Goal: Task Accomplishment & Management: Manage account settings

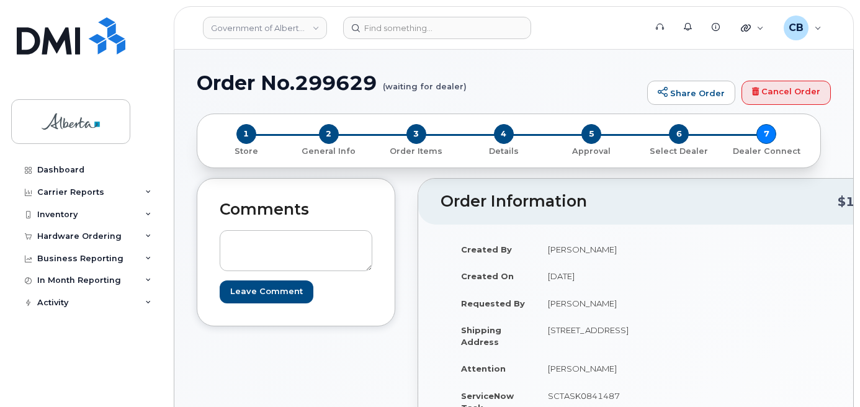
scroll to position [678, 0]
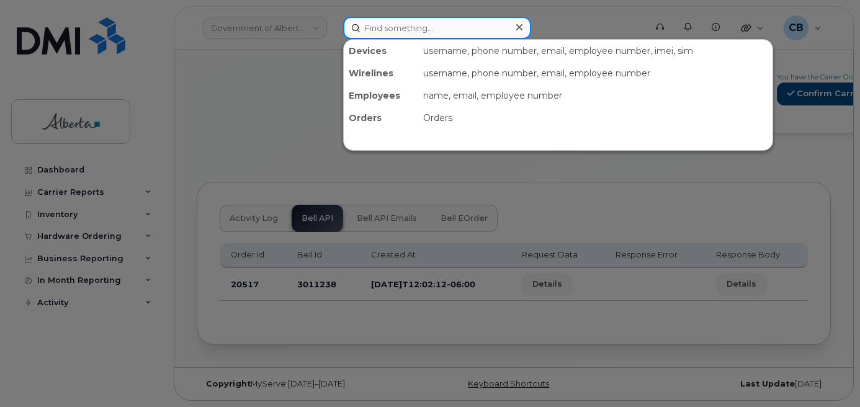
click at [391, 31] on input at bounding box center [437, 28] width 188 height 22
paste input "7804993566"
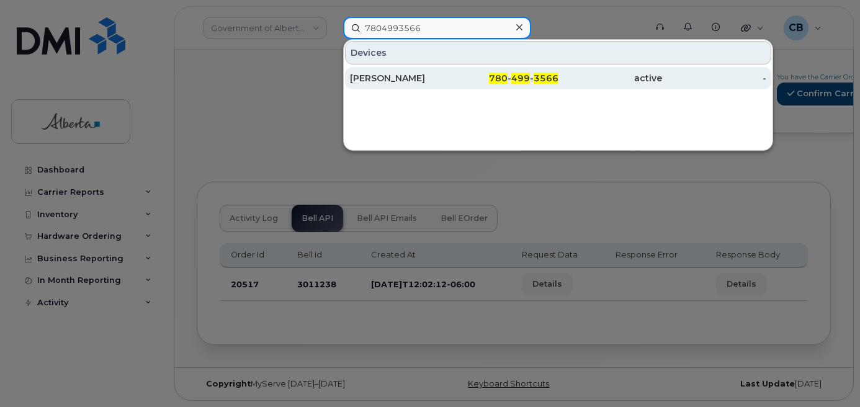
type input "7804993566"
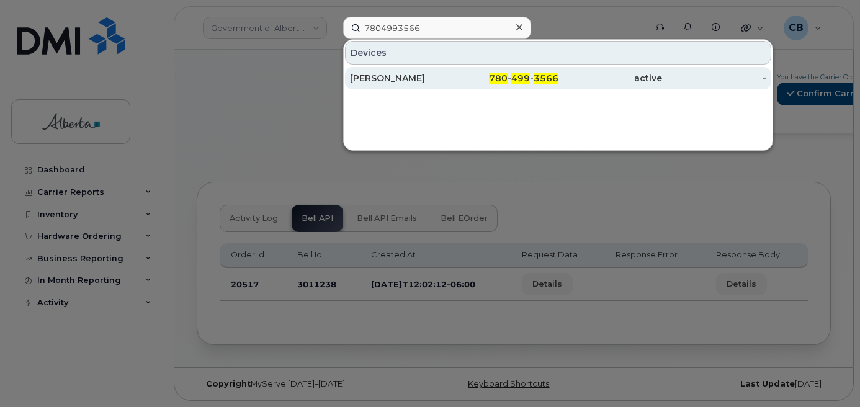
click at [379, 79] on div "[PERSON_NAME]" at bounding box center [402, 78] width 104 height 12
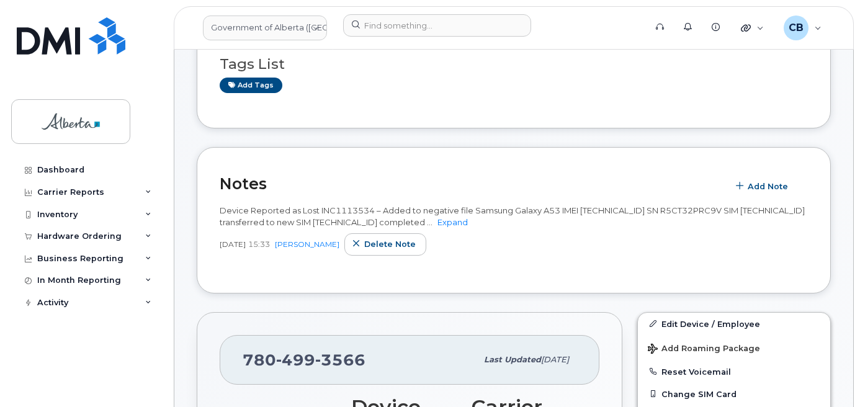
scroll to position [124, 0]
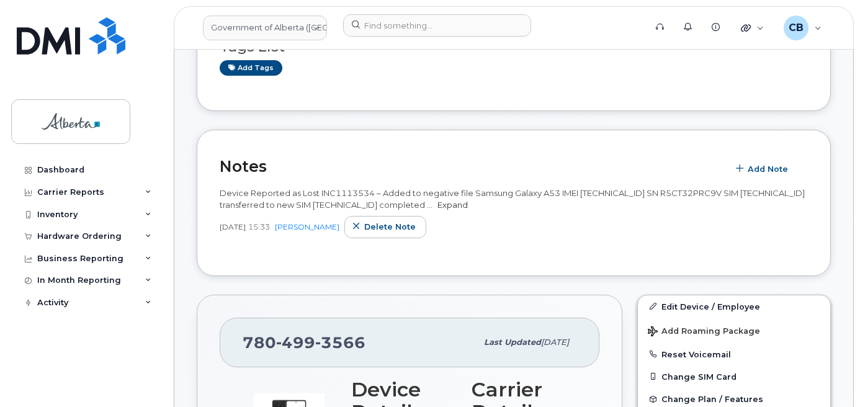
click at [468, 202] on link "Expand" at bounding box center [453, 205] width 30 height 10
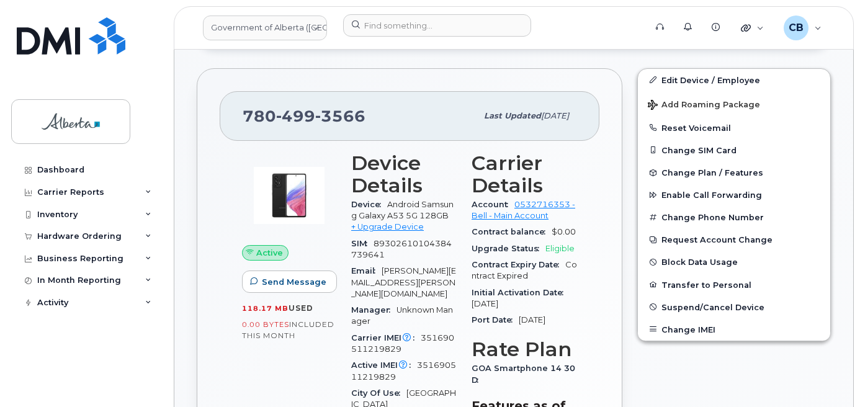
scroll to position [372, 0]
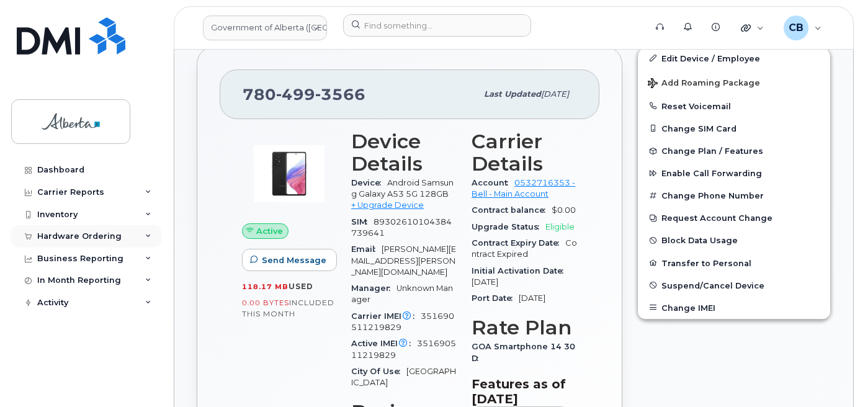
click at [64, 235] on div "Hardware Ordering" at bounding box center [79, 237] width 84 height 10
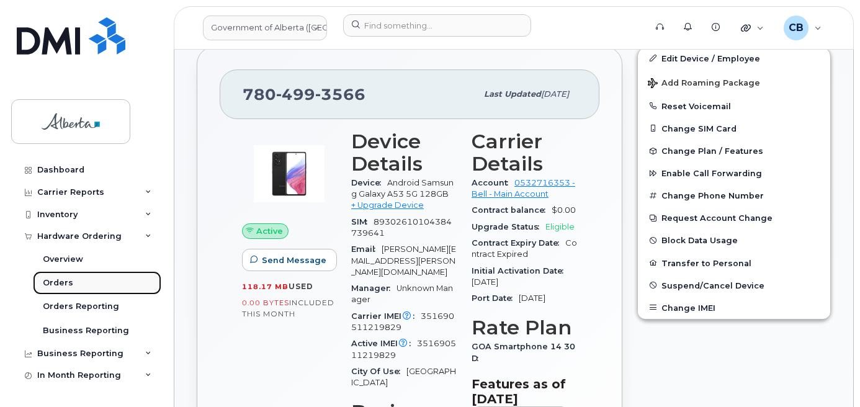
click at [53, 281] on div "Orders" at bounding box center [58, 282] width 30 height 11
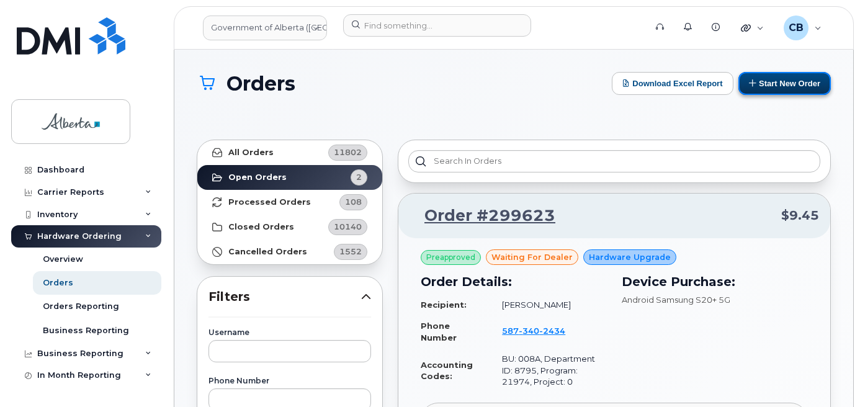
click at [764, 79] on button "Start New Order" at bounding box center [785, 83] width 92 height 23
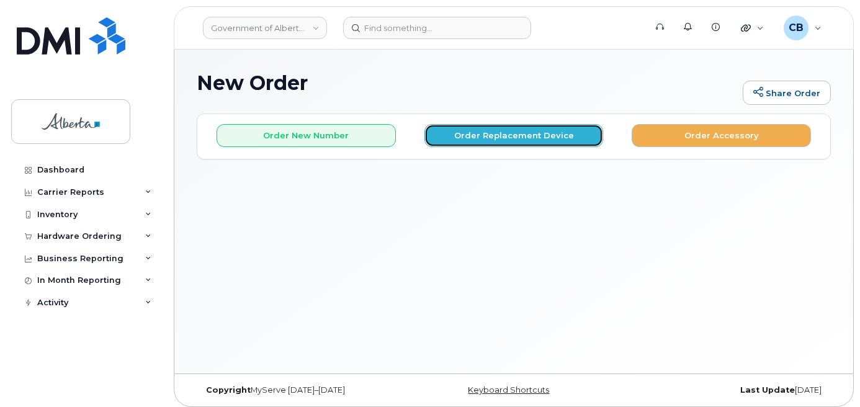
click at [539, 136] on button "Order Replacement Device" at bounding box center [514, 135] width 179 height 23
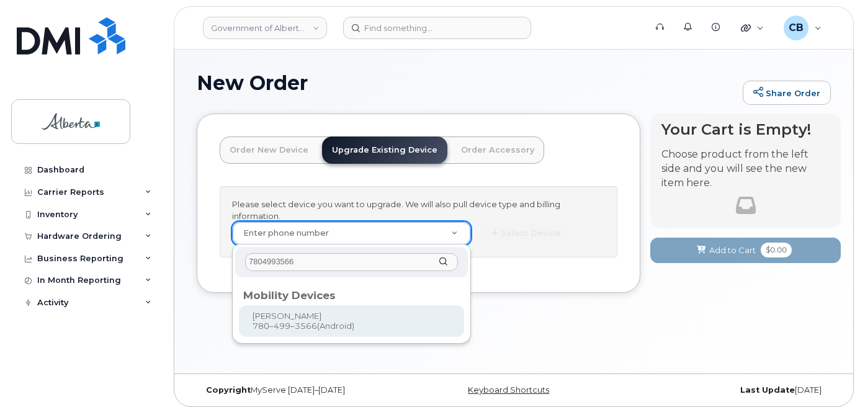
type input "7804993566"
type input "800048"
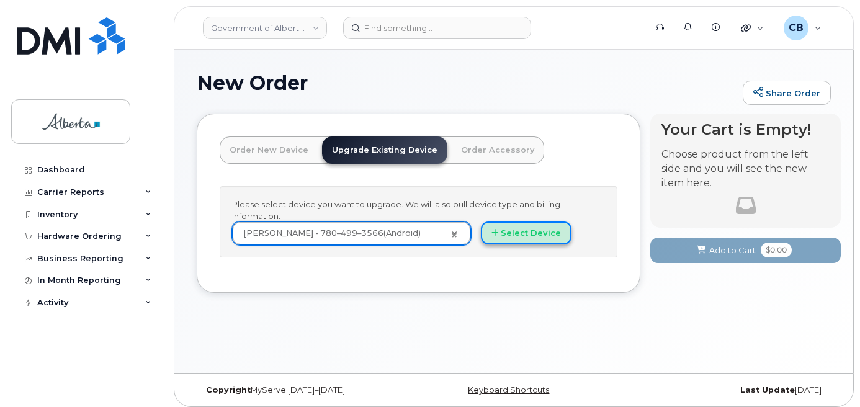
click at [521, 234] on button "Select Device" at bounding box center [526, 233] width 91 height 23
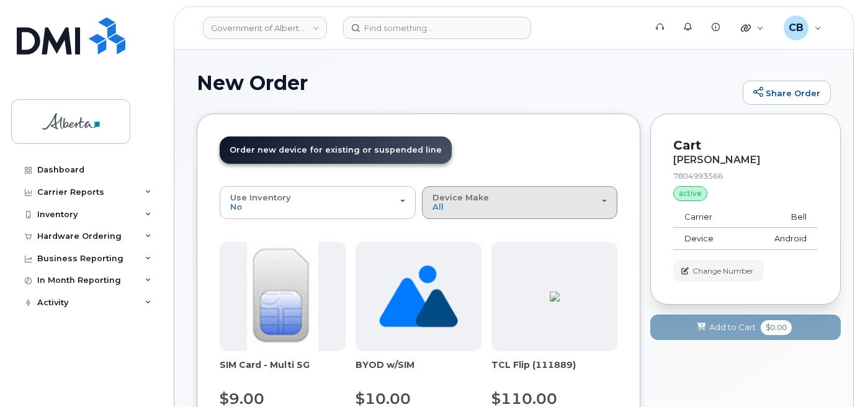
click at [467, 199] on span "Device Make" at bounding box center [461, 197] width 56 height 10
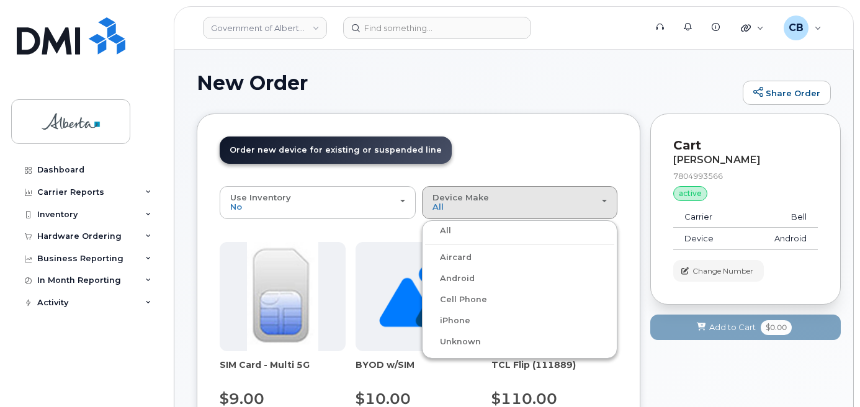
click at [457, 275] on label "Android" at bounding box center [450, 278] width 50 height 15
click at [0, 0] on input "Android" at bounding box center [0, 0] width 0 height 0
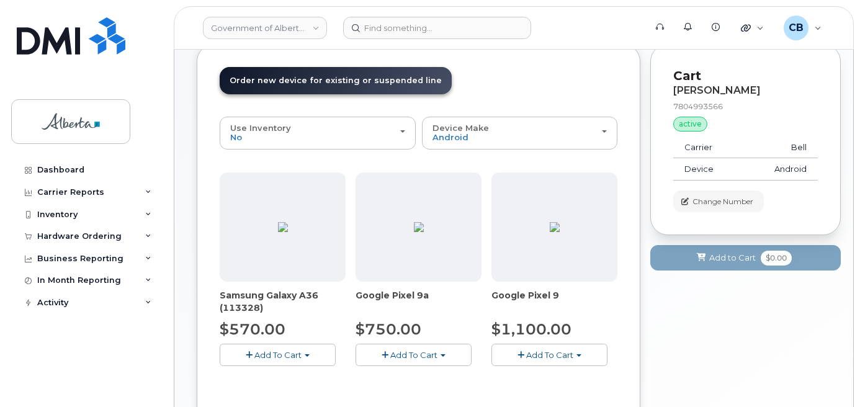
scroll to position [186, 0]
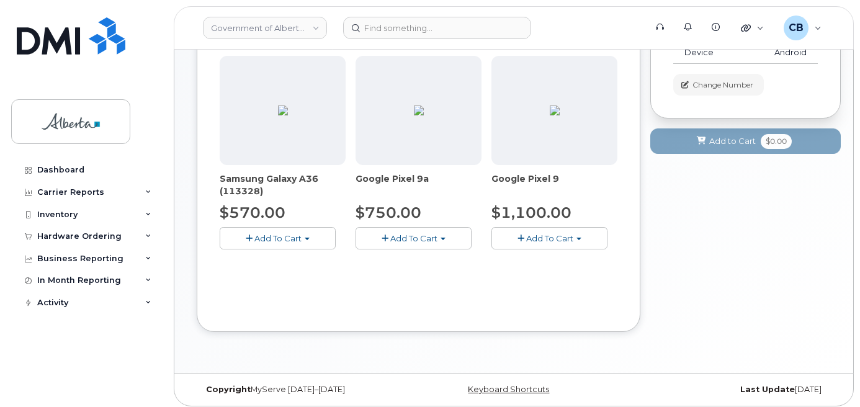
click at [413, 242] on span "Add To Cart" at bounding box center [413, 238] width 47 height 10
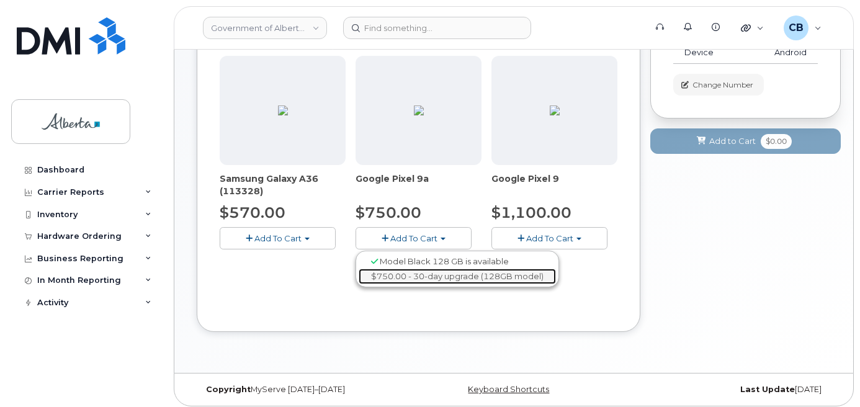
click at [422, 276] on link "$750.00 - 30-day upgrade (128GB model)" at bounding box center [457, 277] width 197 height 16
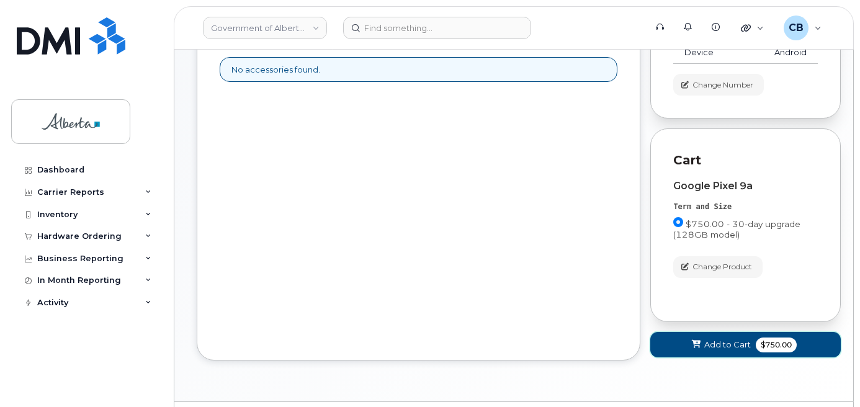
click at [714, 350] on span "Add to Cart" at bounding box center [728, 345] width 47 height 12
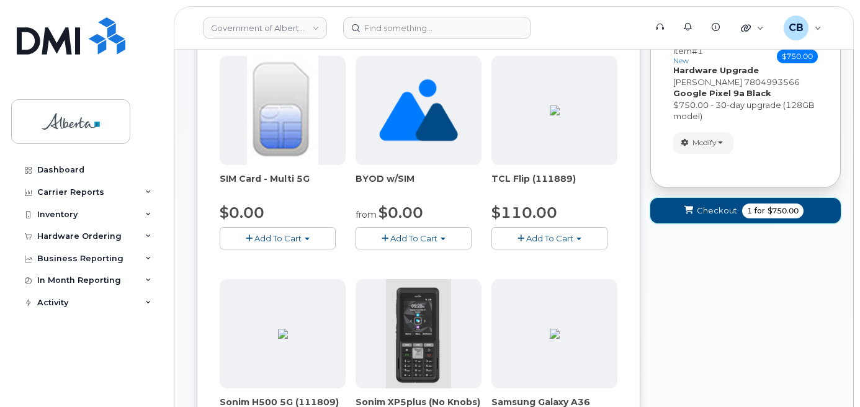
click at [714, 207] on span "Checkout" at bounding box center [717, 211] width 40 height 12
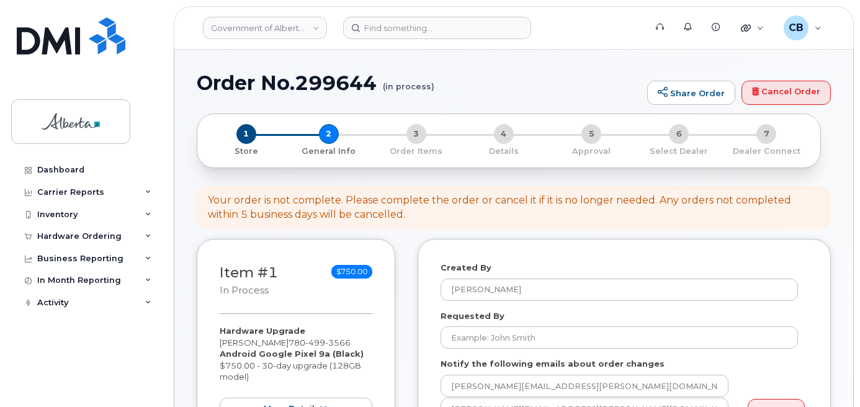
select select
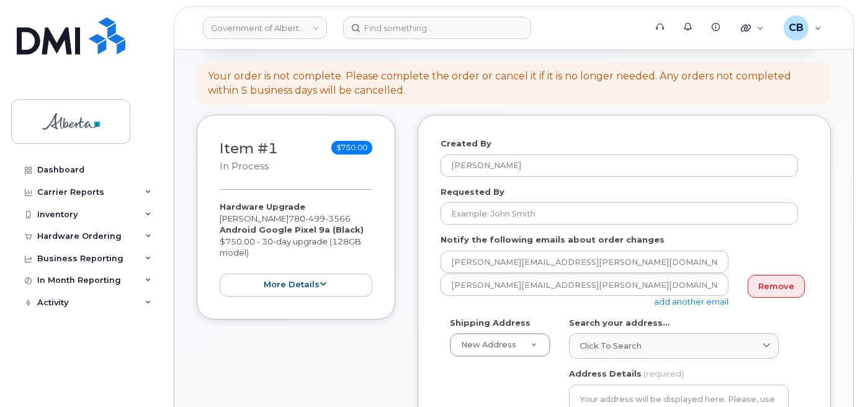
scroll to position [186, 0]
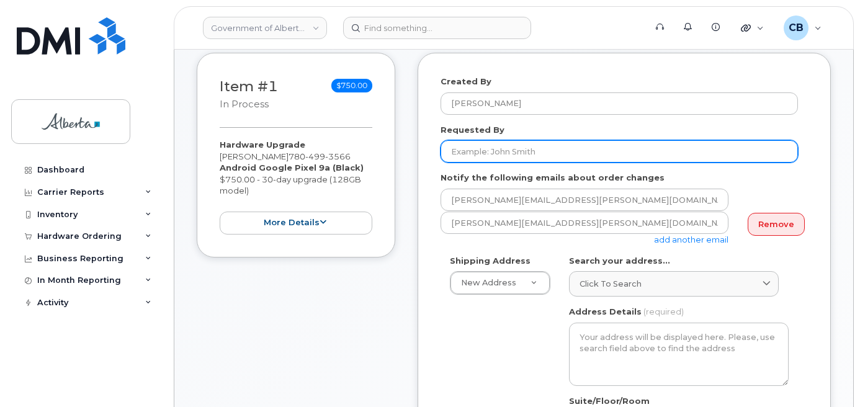
click at [512, 151] on input "Requested By" at bounding box center [620, 151] width 358 height 22
paste input "[PERSON_NAME][EMAIL_ADDRESS][PERSON_NAME][DOMAIN_NAME]"
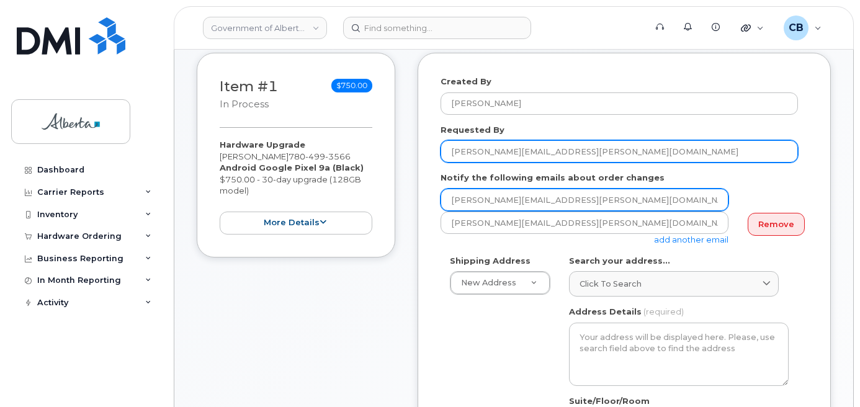
type input "[PERSON_NAME][EMAIL_ADDRESS][PERSON_NAME][DOMAIN_NAME]"
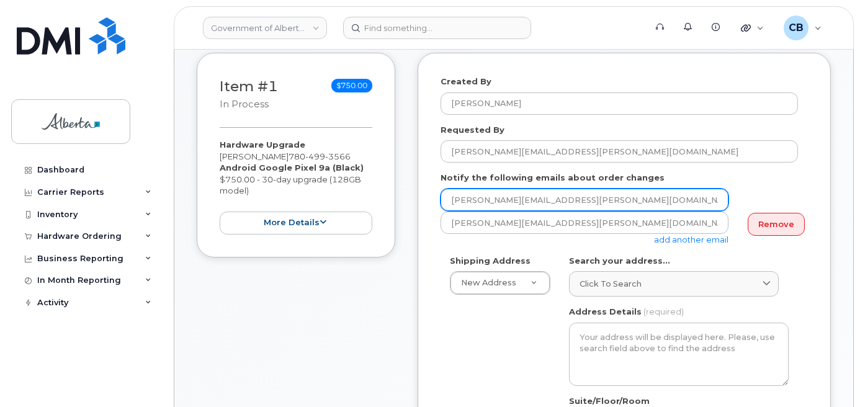
click at [467, 202] on input "[PERSON_NAME][EMAIL_ADDRESS][PERSON_NAME][DOMAIN_NAME]" at bounding box center [585, 200] width 288 height 22
paste input "heri.Aikens"
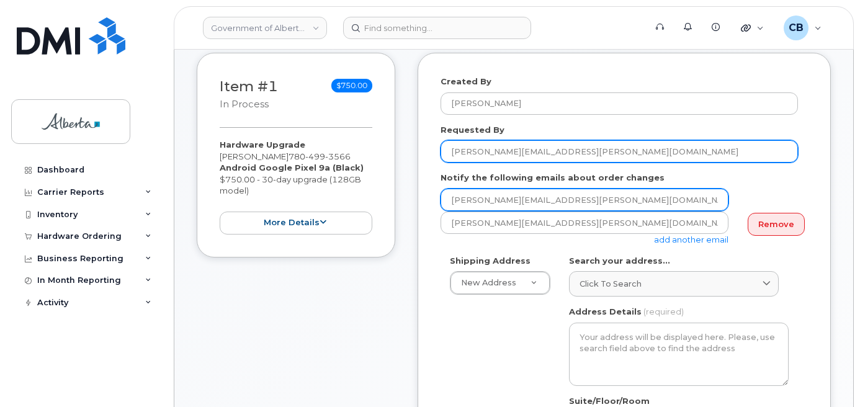
type input "Sheri.Aikens@gov.ab.ca"
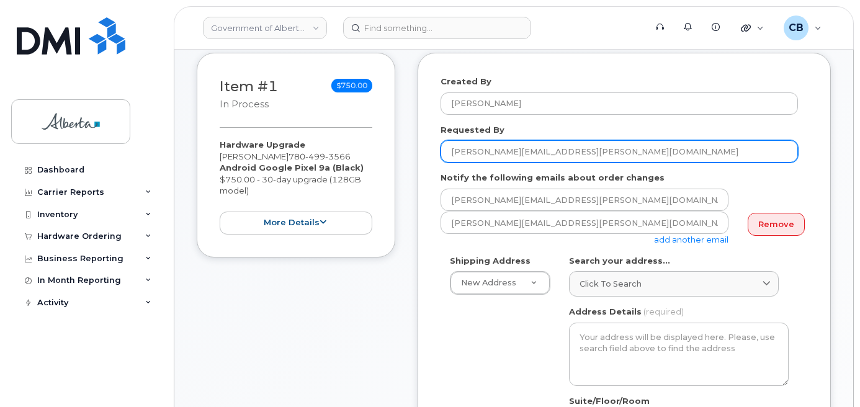
drag, startPoint x: 548, startPoint y: 152, endPoint x: 500, endPoint y: 151, distance: 47.2
click at [500, 151] on input "Sheri.Aikens@gov.ab.ca" at bounding box center [620, 151] width 358 height 22
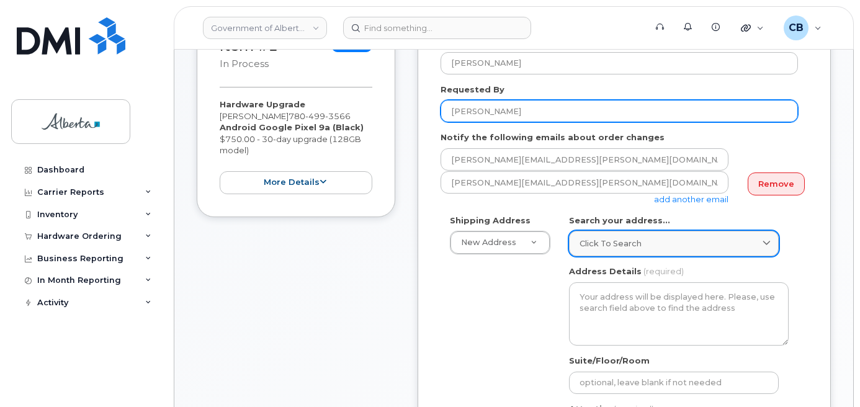
scroll to position [248, 0]
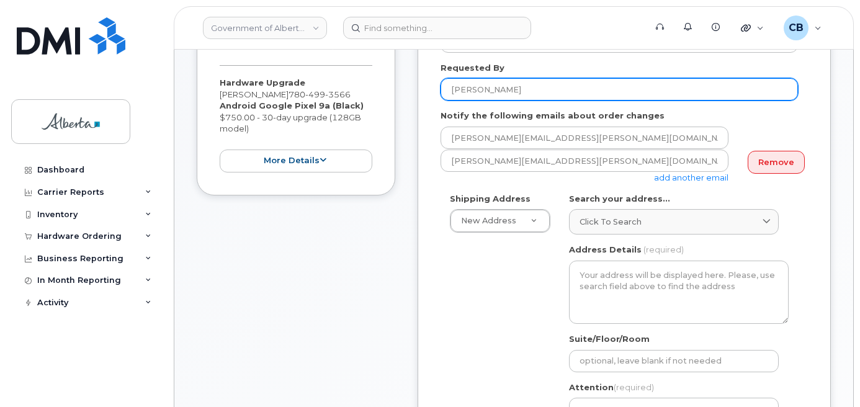
type input "[PERSON_NAME]"
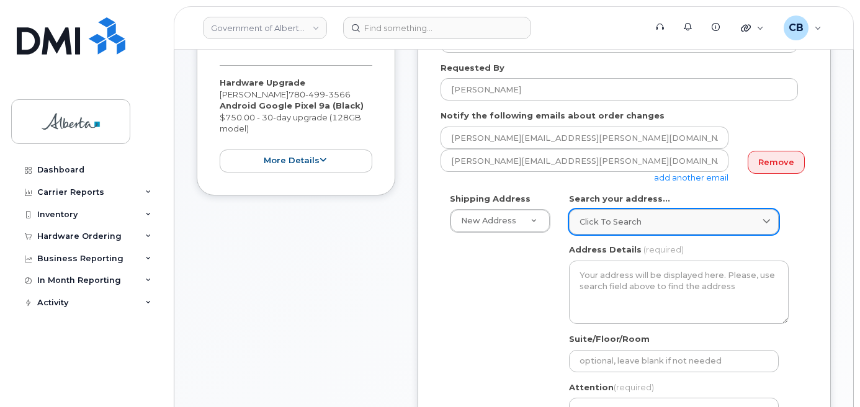
click at [609, 214] on link "Click to search" at bounding box center [674, 221] width 210 height 25
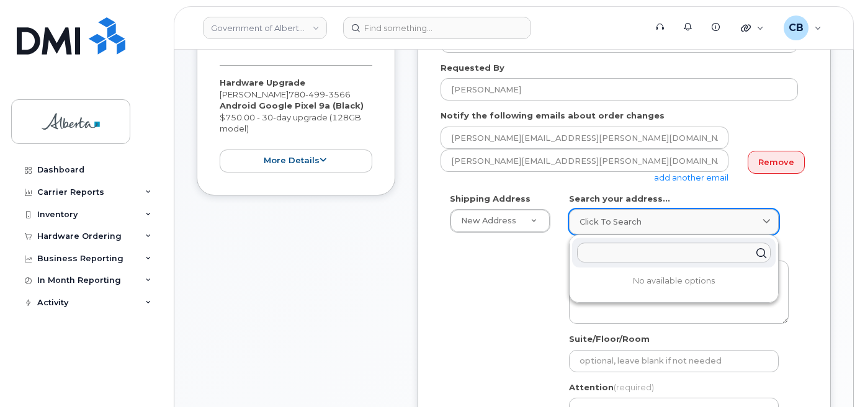
paste input "10365 - 97 Street N. W."
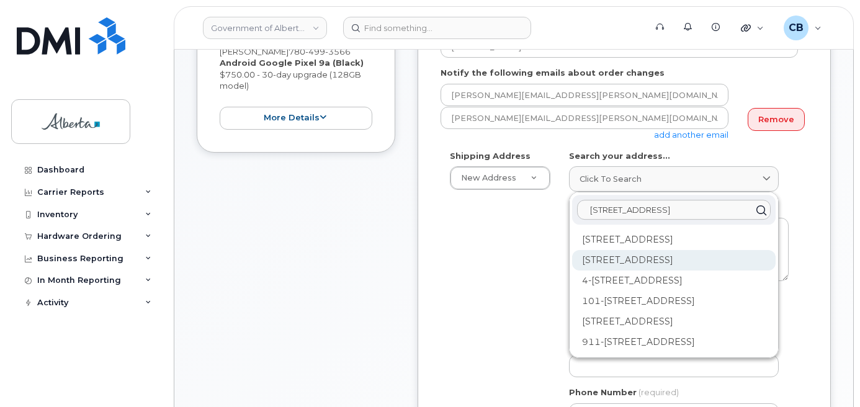
scroll to position [310, 0]
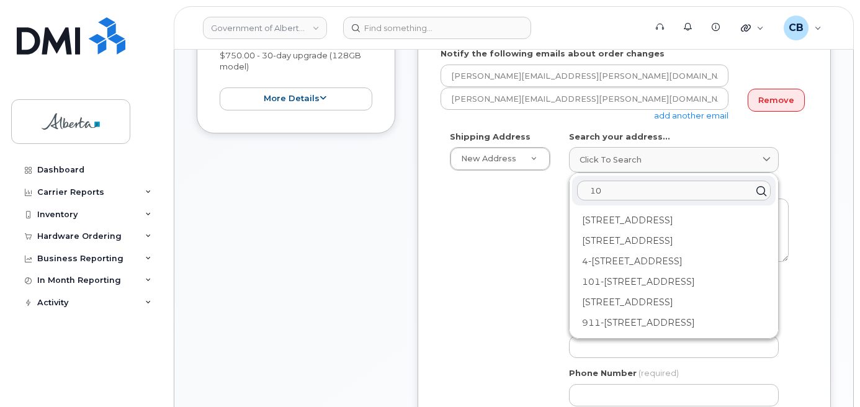
type input "1"
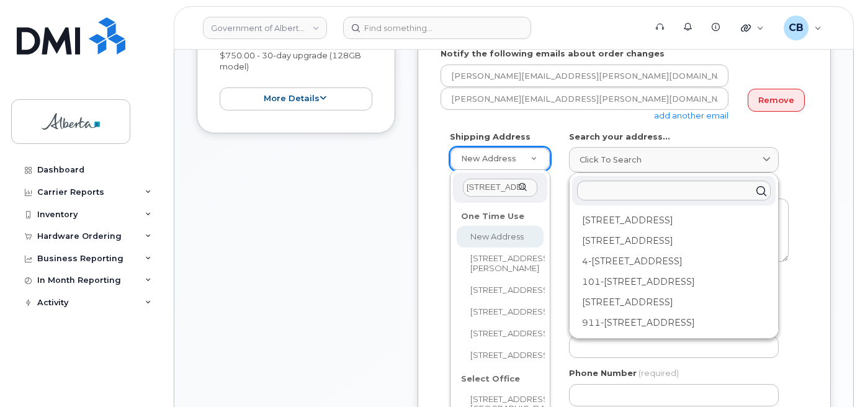
scroll to position [0, 27]
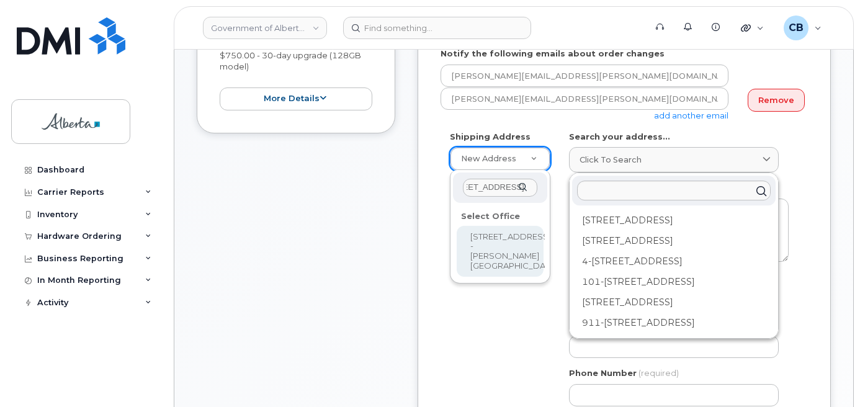
type input "10365 - 97 Street N. W."
select select
type textarea "10365 - 97 Street N. W. Edmonton Alberta T5J5C5"
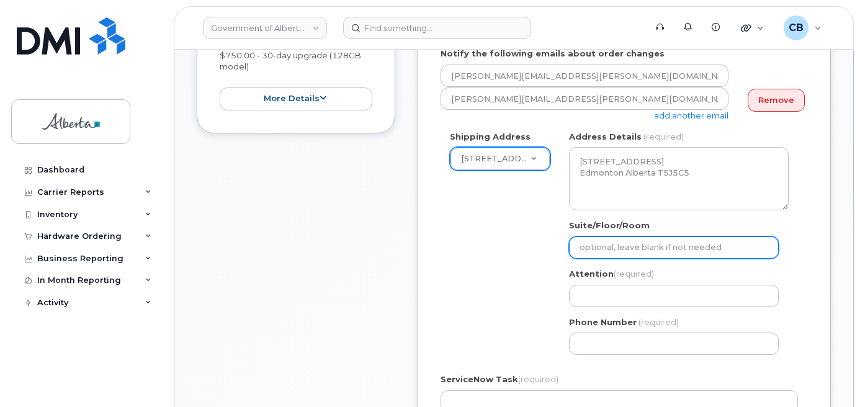
click at [608, 248] on input "Suite/Floor/Room" at bounding box center [674, 248] width 210 height 22
paste input "6th"
select select
type input "6th flr"
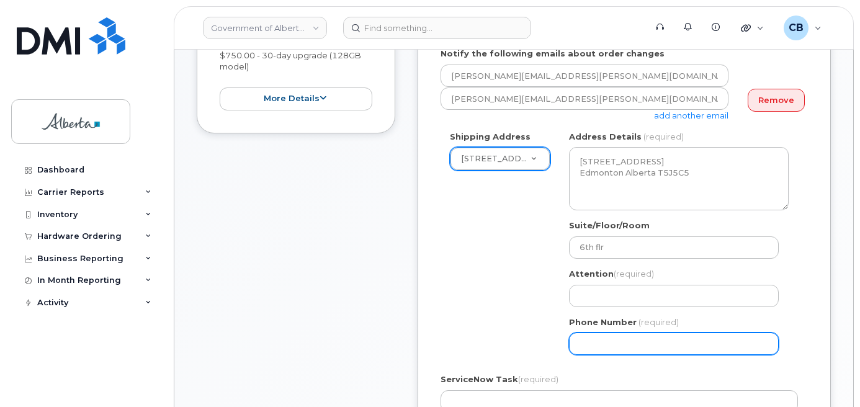
click at [602, 342] on input "Phone Number" at bounding box center [674, 344] width 210 height 22
paste input "7804221111"
select select
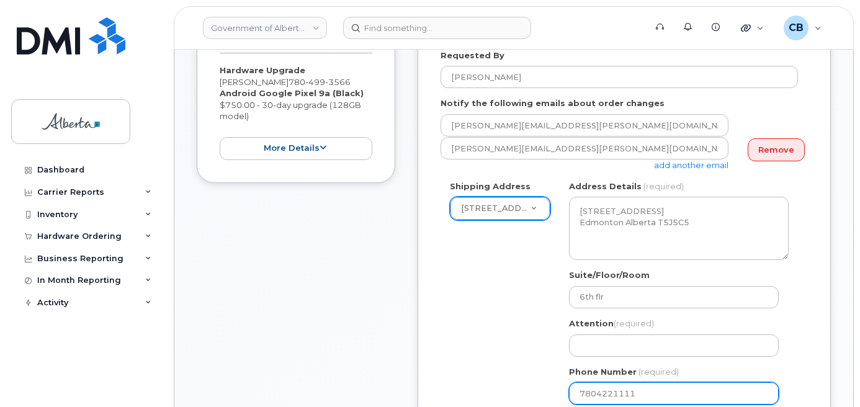
scroll to position [261, 0]
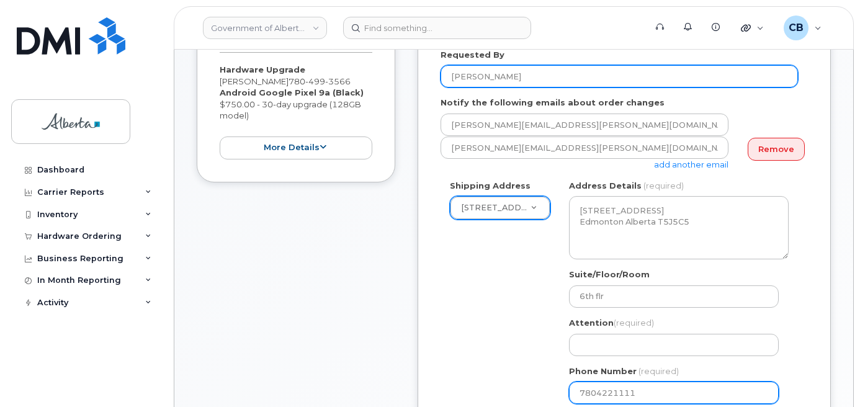
type input "7804221111"
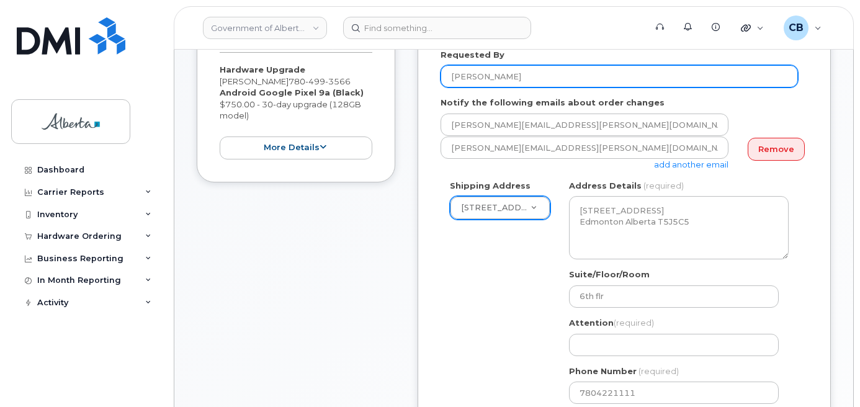
click at [459, 76] on input "[PERSON_NAME]" at bounding box center [620, 76] width 358 height 22
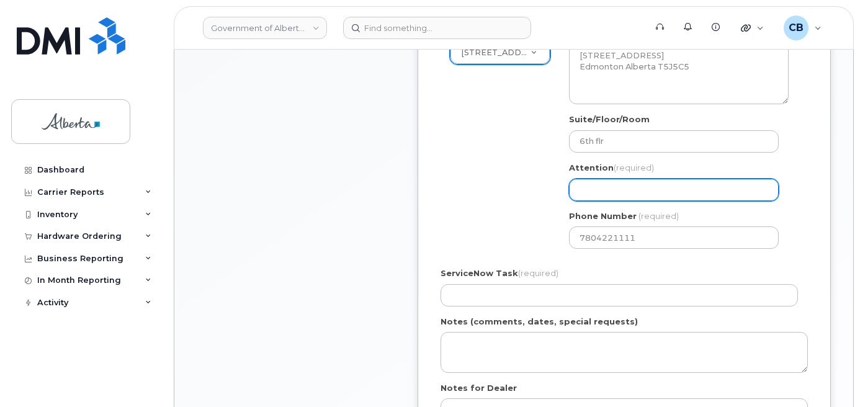
click at [583, 187] on input "Attention (required)" at bounding box center [674, 190] width 210 height 22
paste input "[PERSON_NAME]"
select select
type input "[PERSON_NAME]"
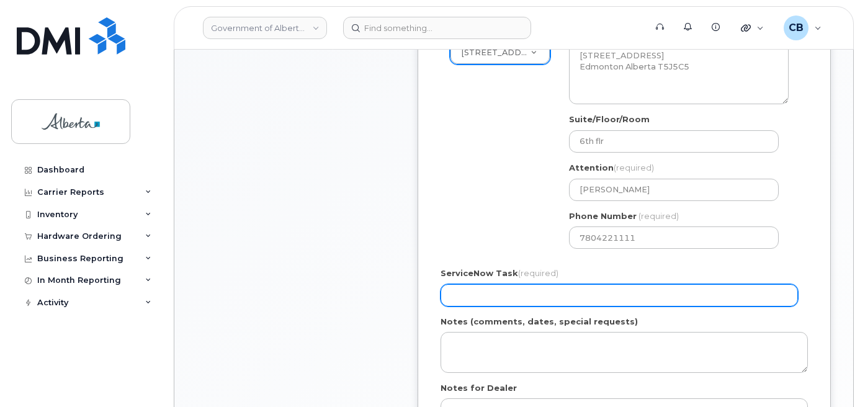
click at [466, 290] on input "ServiceNow Task (required)" at bounding box center [620, 295] width 358 height 22
paste input "SCTASK0841641"
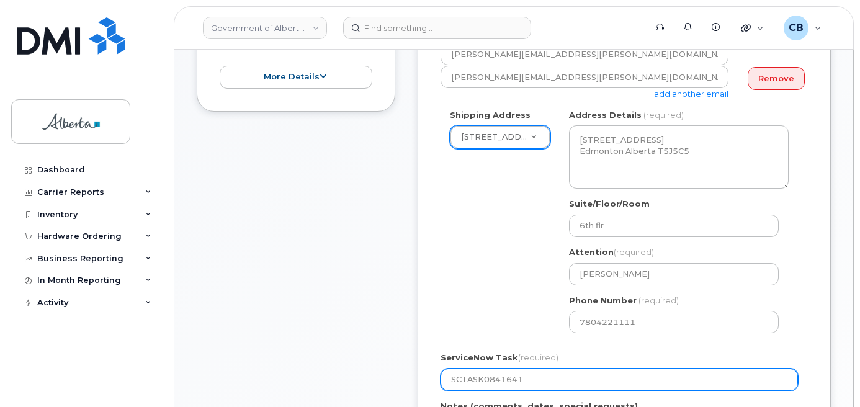
scroll to position [312, 0]
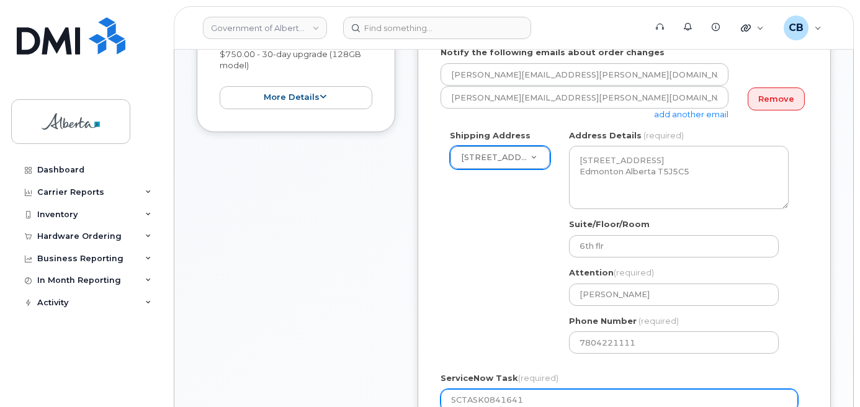
type input "SCTASK0841641"
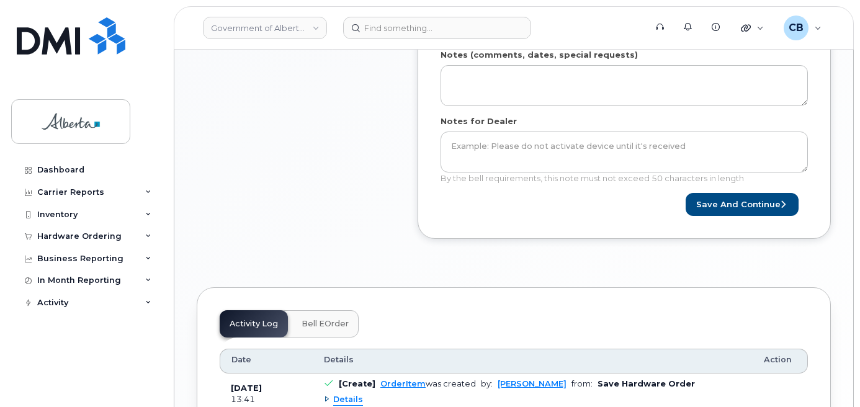
scroll to position [685, 0]
click at [731, 202] on button "Save and Continue" at bounding box center [742, 203] width 113 height 23
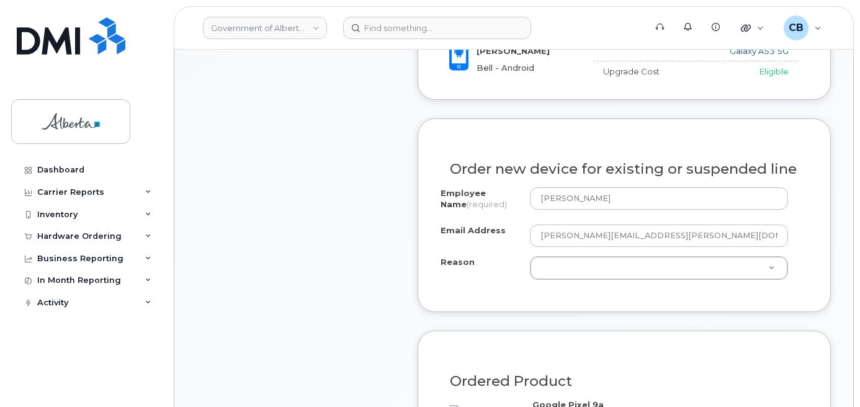
scroll to position [600, 0]
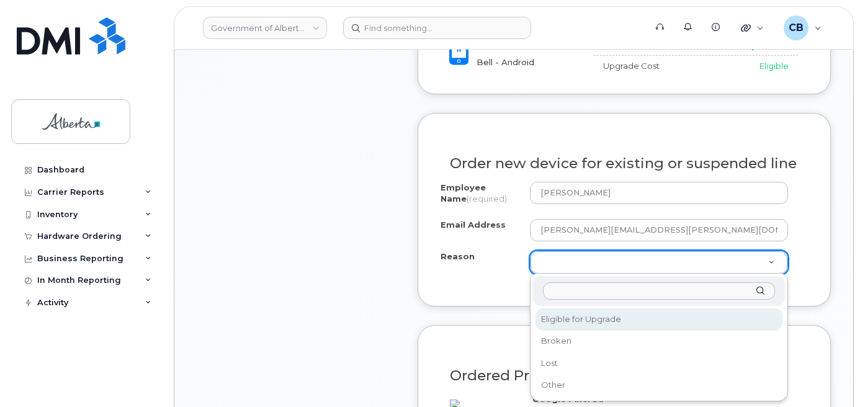
select select "eligible_for_upgrade"
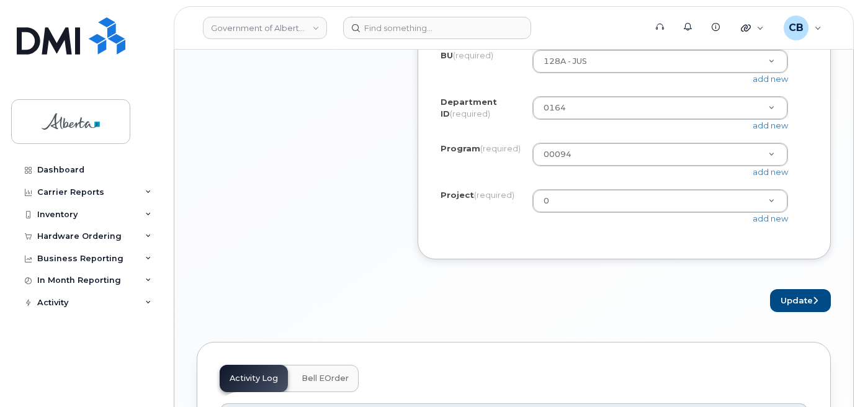
scroll to position [1159, 0]
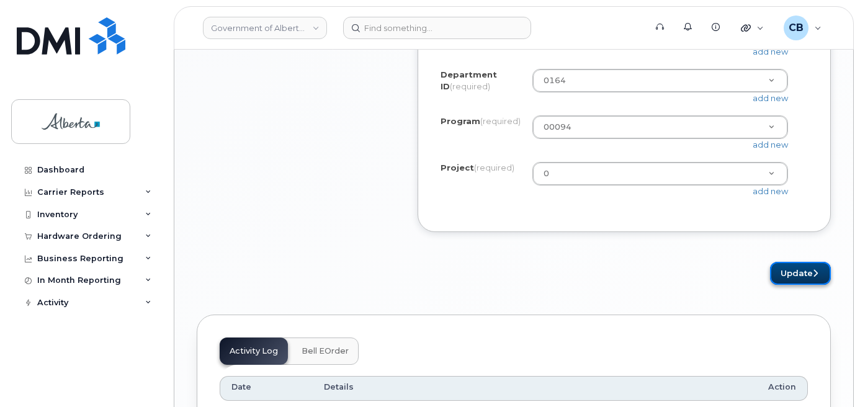
click at [793, 283] on button "Update" at bounding box center [800, 273] width 61 height 23
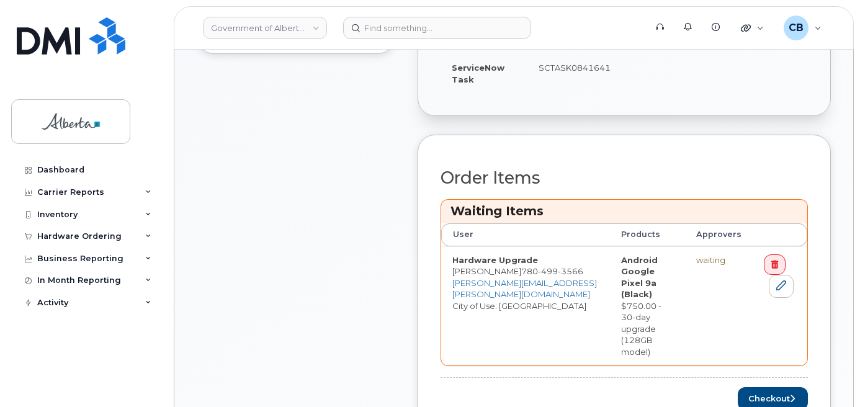
scroll to position [496, 0]
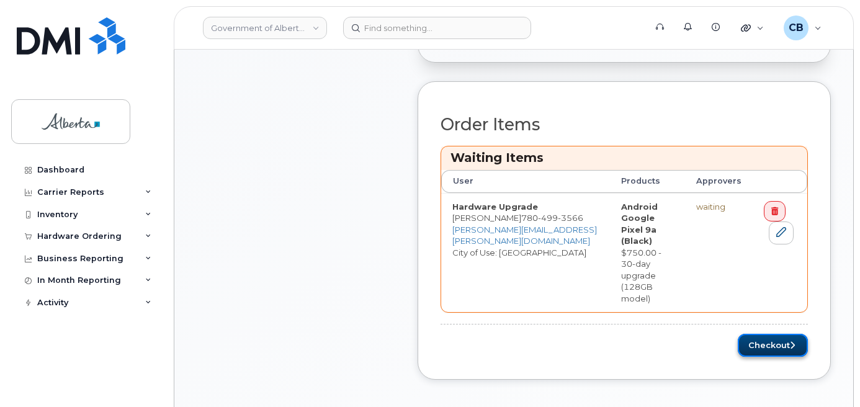
click at [764, 334] on button "Checkout" at bounding box center [773, 345] width 70 height 23
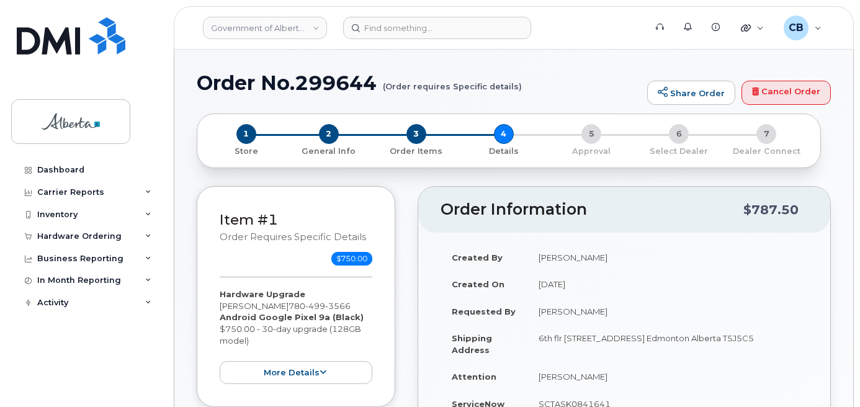
select select
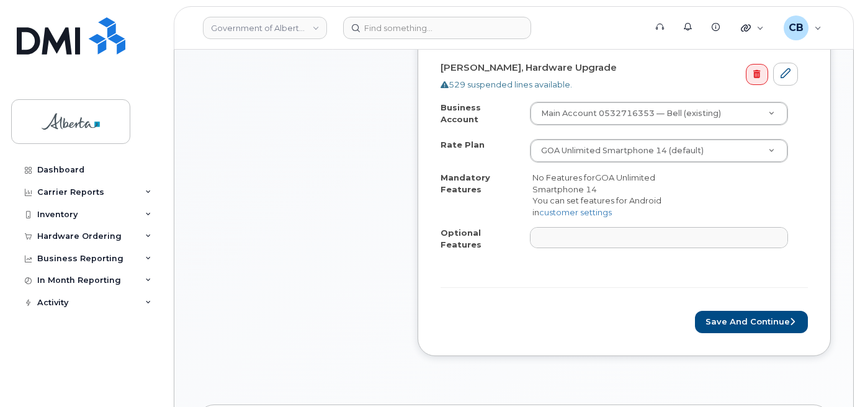
scroll to position [497, 0]
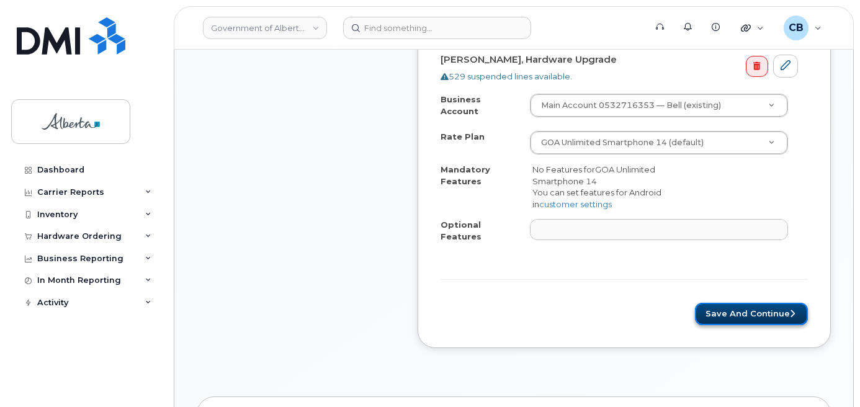
click at [742, 303] on button "Save and Continue" at bounding box center [751, 314] width 113 height 23
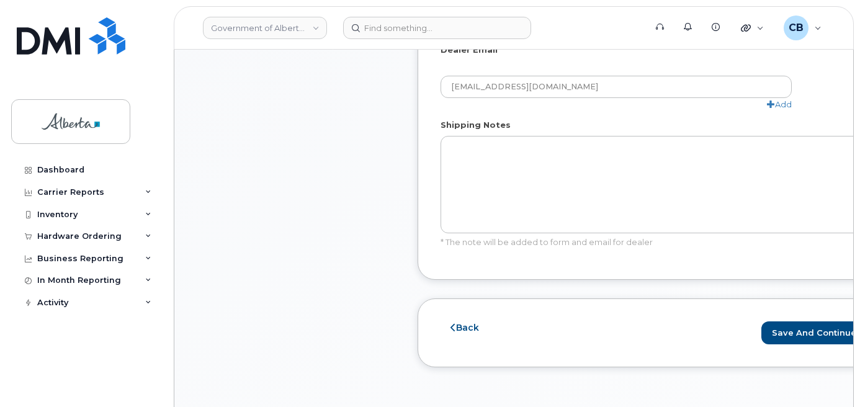
scroll to position [810, 0]
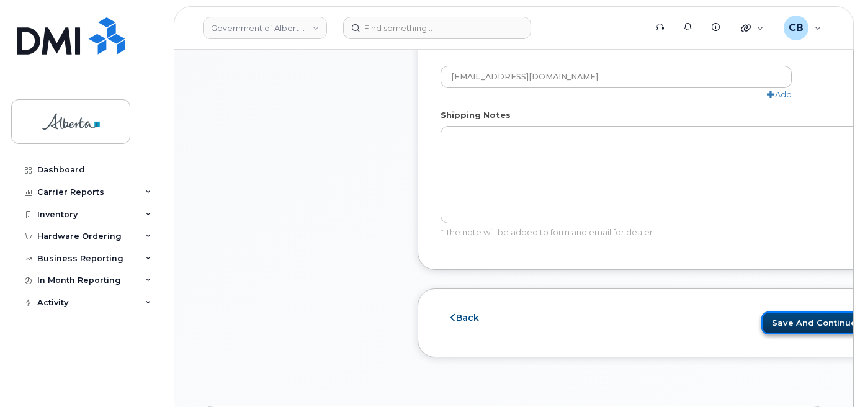
click at [767, 320] on button "Save and Continue" at bounding box center [818, 323] width 113 height 23
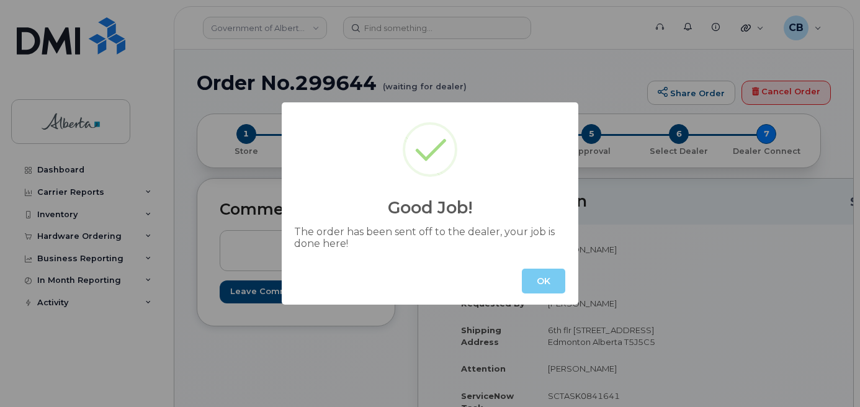
click at [541, 283] on button "OK" at bounding box center [543, 281] width 43 height 25
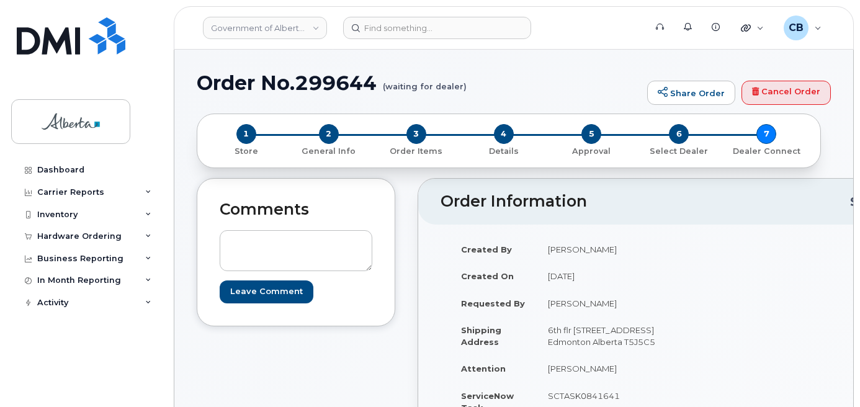
click at [314, 79] on h1 "Order No.299644 (waiting for dealer)" at bounding box center [419, 83] width 444 height 22
copy h1 "299644"
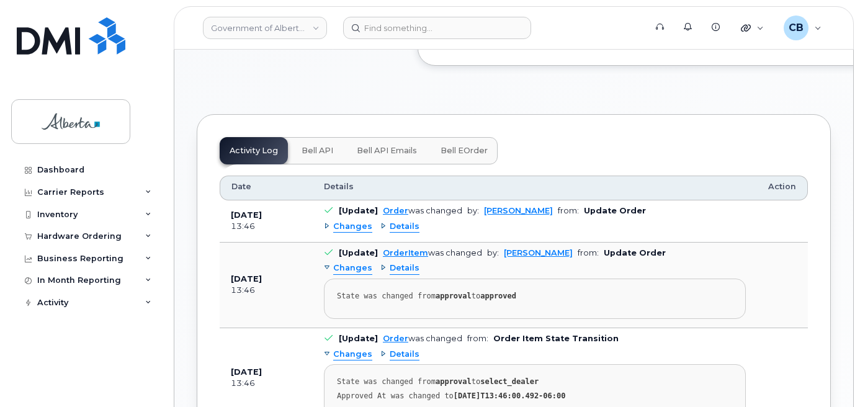
scroll to position [751, 0]
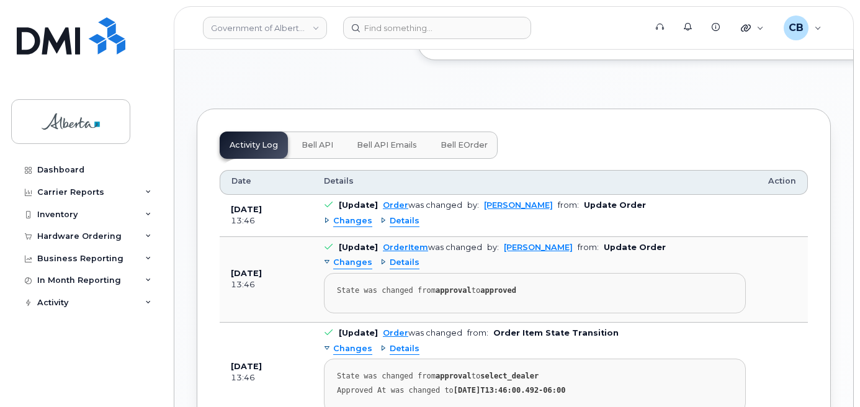
click at [317, 150] on span "Bell API" at bounding box center [318, 145] width 32 height 10
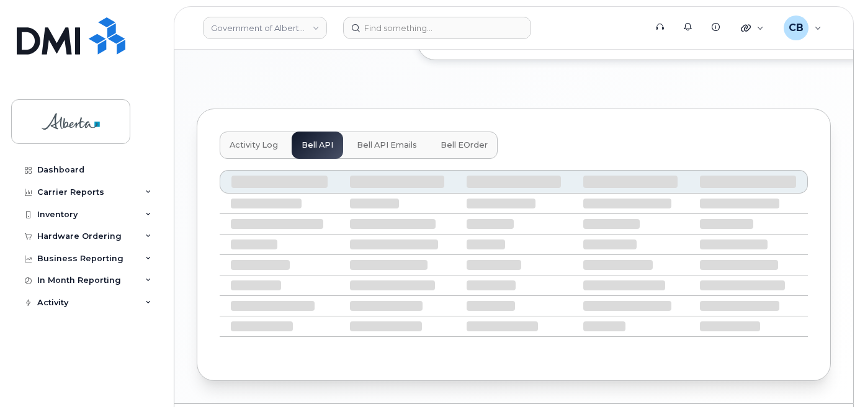
scroll to position [741, 0]
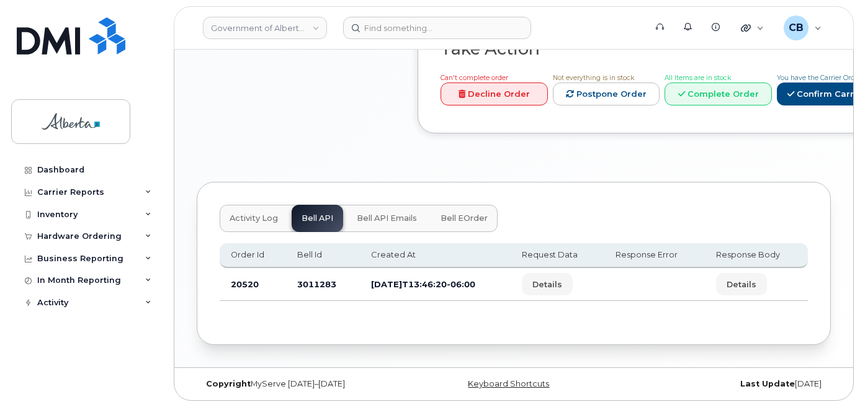
click at [304, 280] on td "3011283" at bounding box center [322, 284] width 73 height 33
copy td "3011283"
click at [147, 214] on icon at bounding box center [148, 215] width 6 height 6
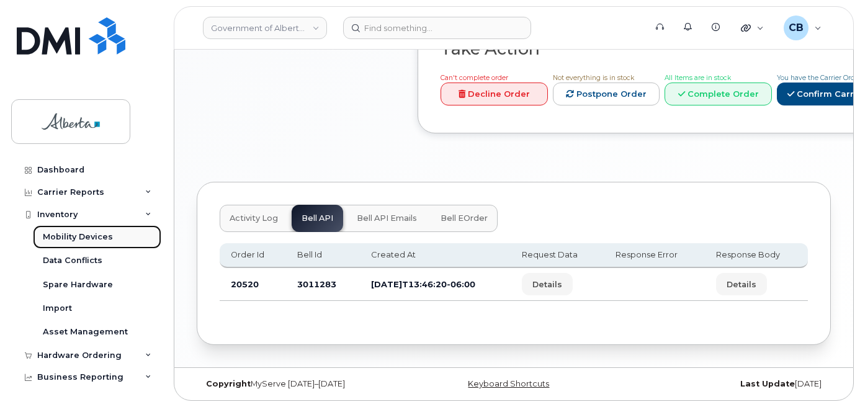
click at [94, 235] on div "Mobility Devices" at bounding box center [78, 237] width 70 height 11
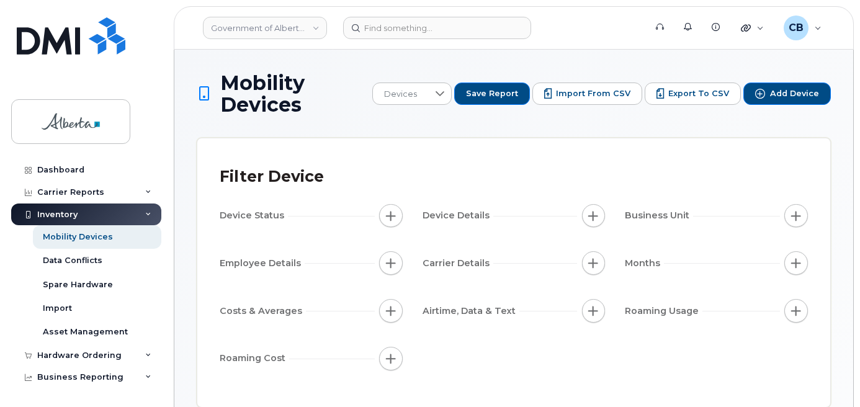
click at [645, 215] on span "Business Unit" at bounding box center [659, 215] width 68 height 13
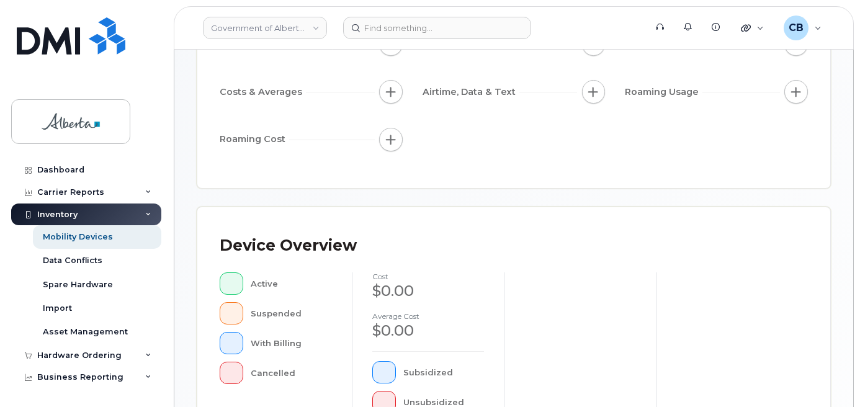
scroll to position [132, 0]
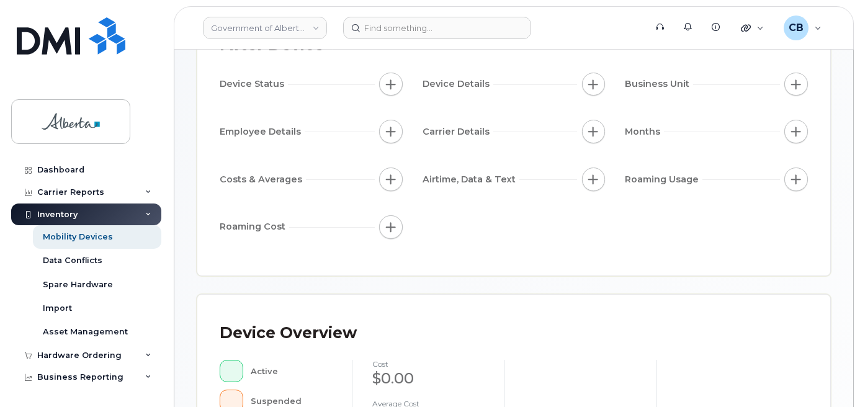
click at [725, 214] on div "Device Status Device Details Business Unit Employee Details Carrier Details Mon…" at bounding box center [514, 158] width 589 height 171
click at [652, 84] on span "Business Unit" at bounding box center [659, 84] width 68 height 13
click at [616, 301] on div "Device Overview Active Suspended With Billing Cancelled cost $0.00 Average cost…" at bounding box center [513, 414] width 633 height 239
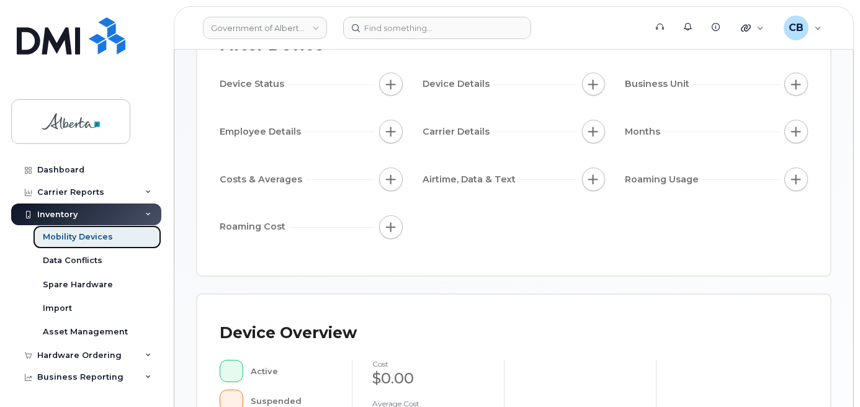
click at [73, 233] on div "Mobility Devices" at bounding box center [78, 237] width 70 height 11
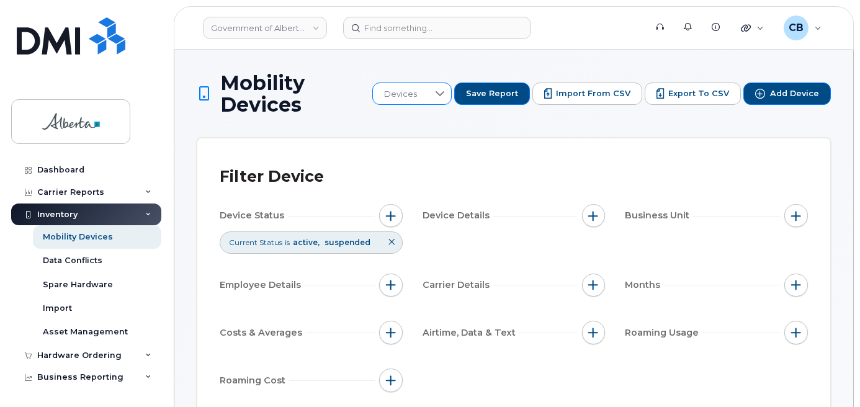
click at [444, 94] on icon at bounding box center [440, 93] width 9 height 5
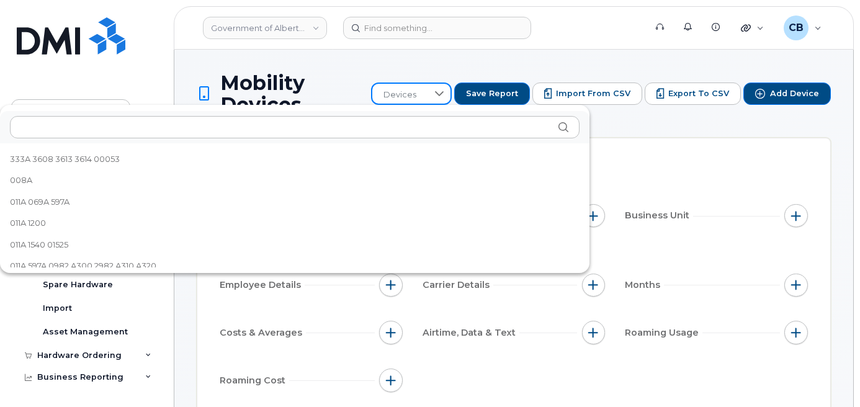
click at [444, 94] on icon at bounding box center [439, 93] width 9 height 5
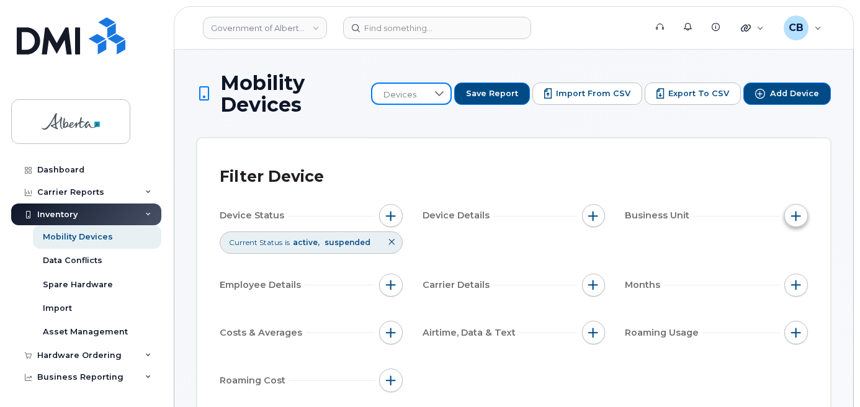
click at [795, 215] on span "button" at bounding box center [797, 216] width 10 height 10
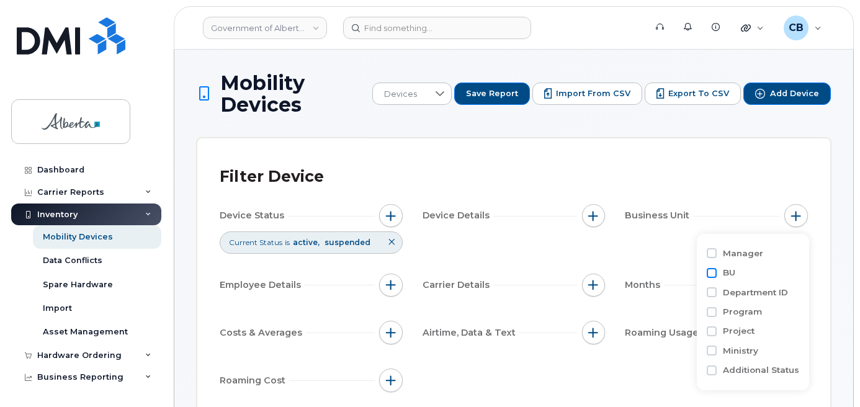
click at [708, 274] on input "BU" at bounding box center [712, 273] width 10 height 10
checkbox input "true"
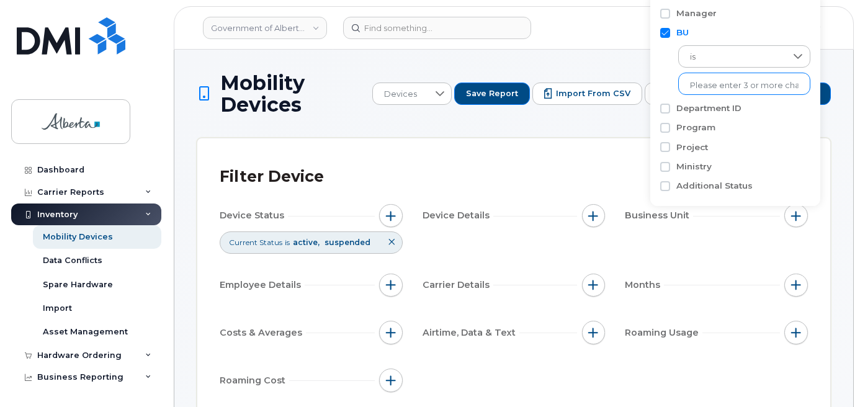
click at [759, 82] on input "text" at bounding box center [744, 85] width 109 height 11
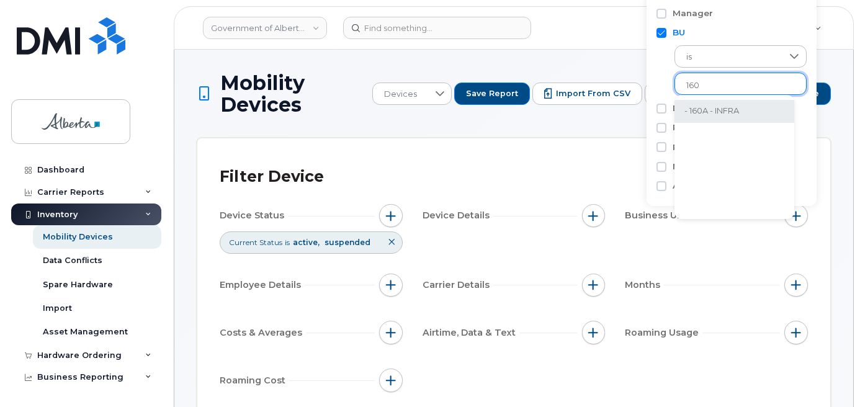
type input "160"
click at [708, 111] on li "- 160A - INFRA" at bounding box center [735, 111] width 120 height 23
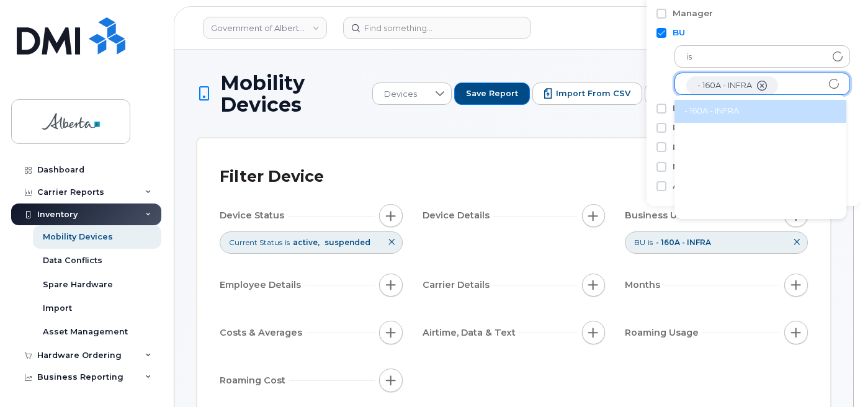
scroll to position [25, 0]
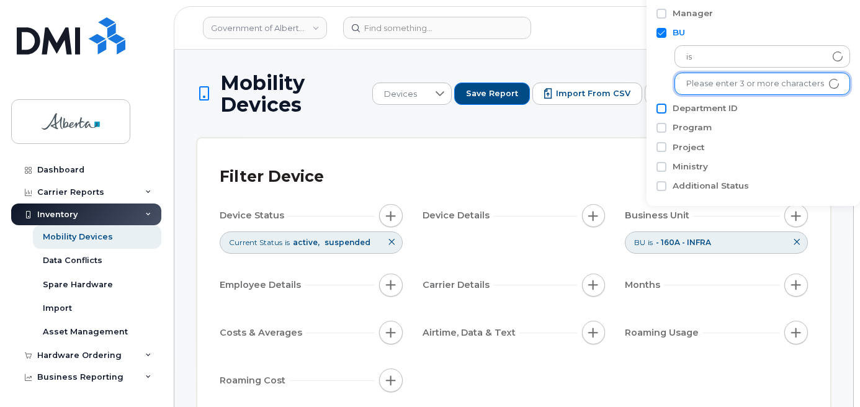
click at [661, 107] on input "Department ID" at bounding box center [662, 109] width 10 height 10
checkbox input "true"
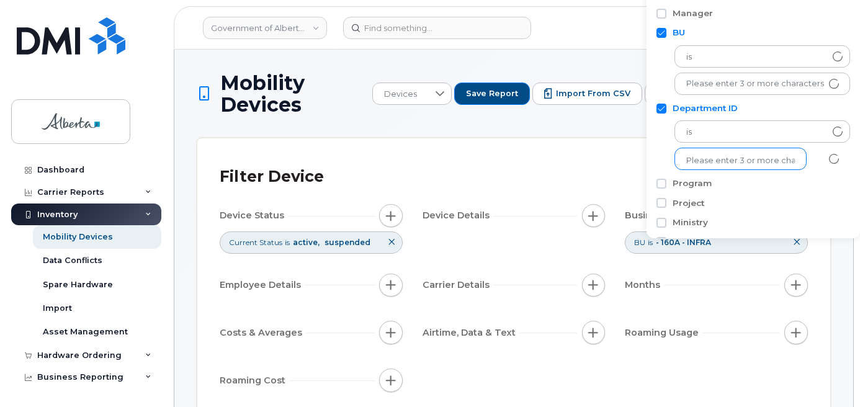
scroll to position [2, 0]
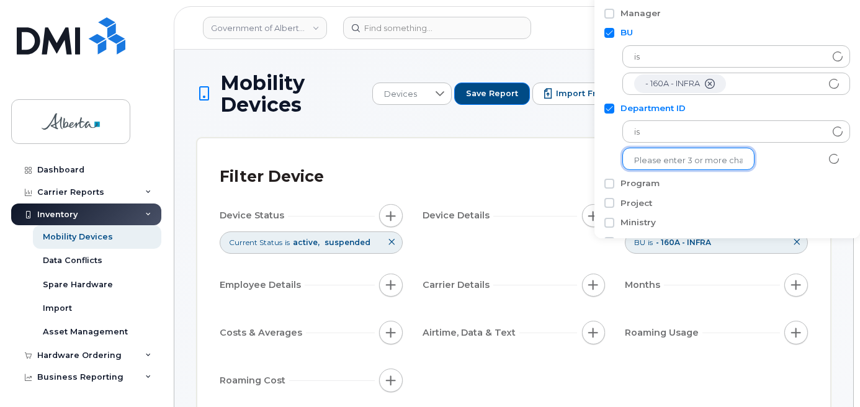
click at [674, 157] on input "text" at bounding box center [688, 160] width 109 height 11
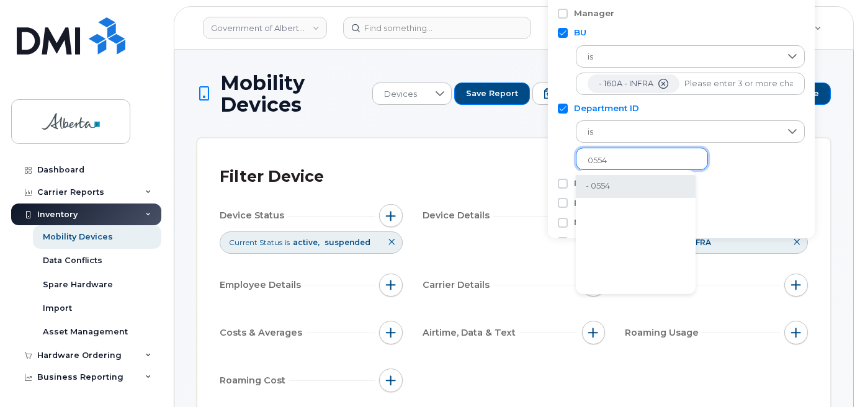
type input "0554"
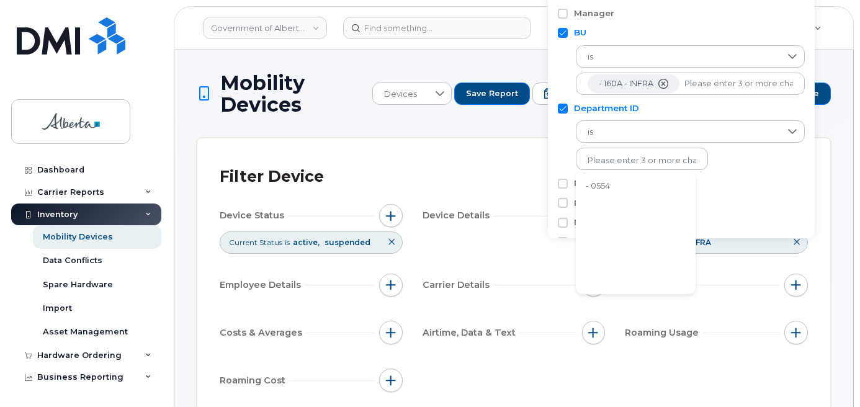
click at [604, 187] on li "- 0554" at bounding box center [636, 186] width 120 height 23
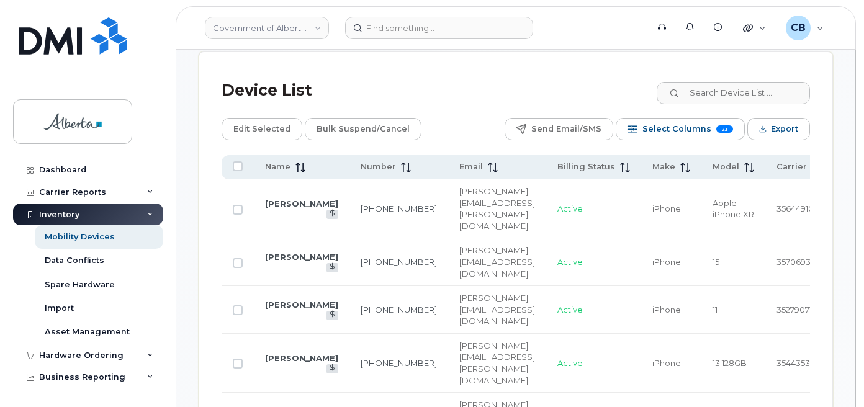
scroll to position [753, 0]
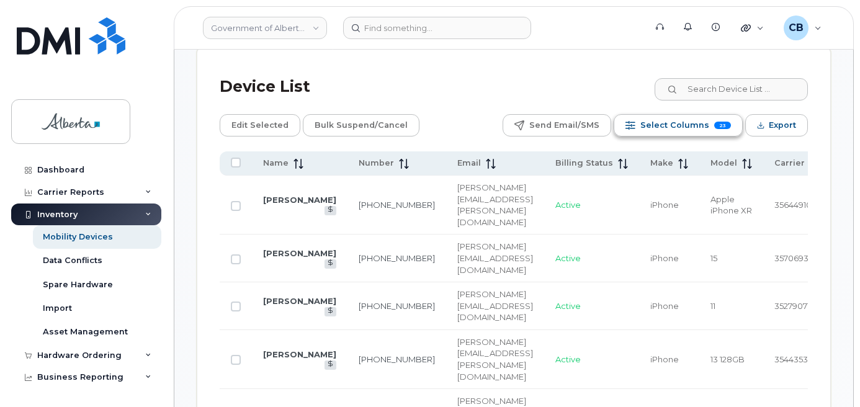
click at [654, 116] on span "Select Columns" at bounding box center [675, 125] width 69 height 19
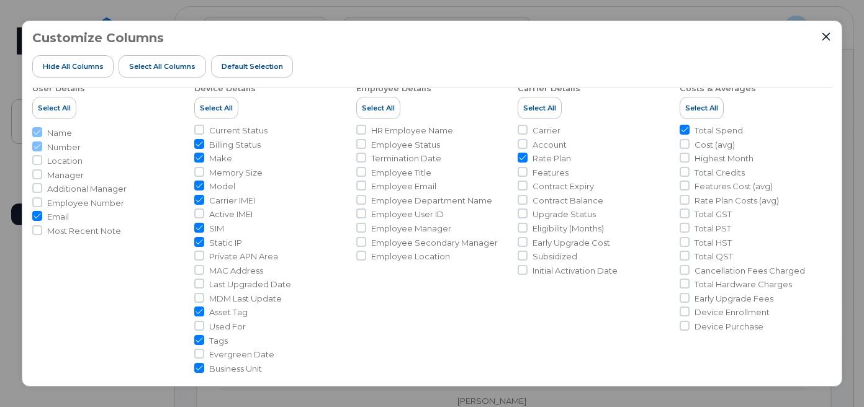
scroll to position [0, 0]
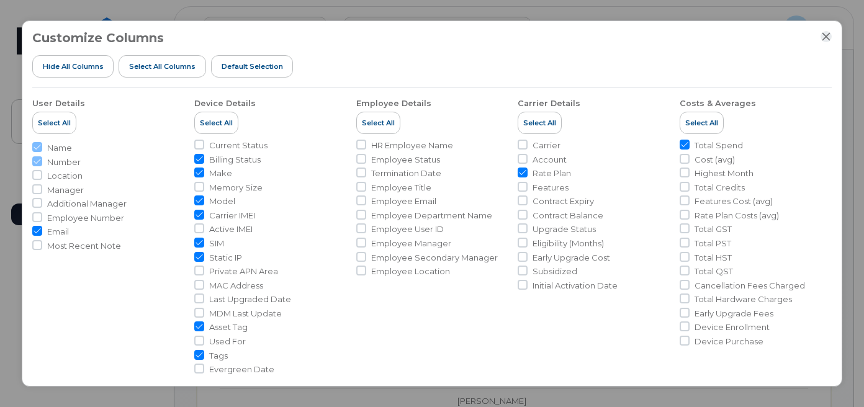
click at [824, 35] on icon "Close" at bounding box center [826, 37] width 10 height 10
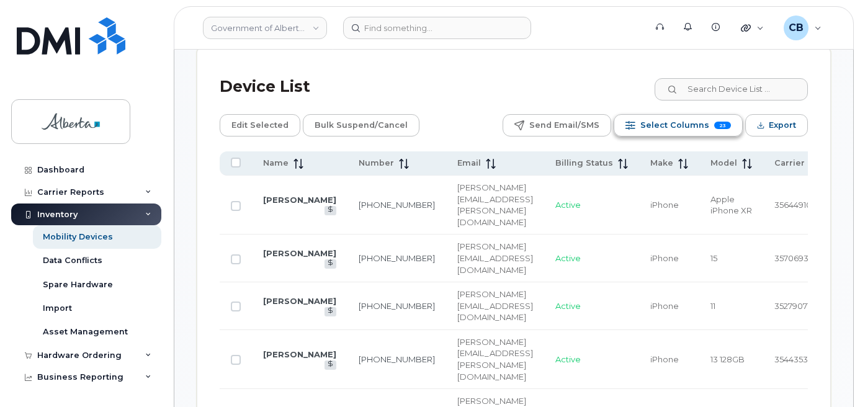
click at [692, 116] on span "Select Columns" at bounding box center [675, 125] width 69 height 19
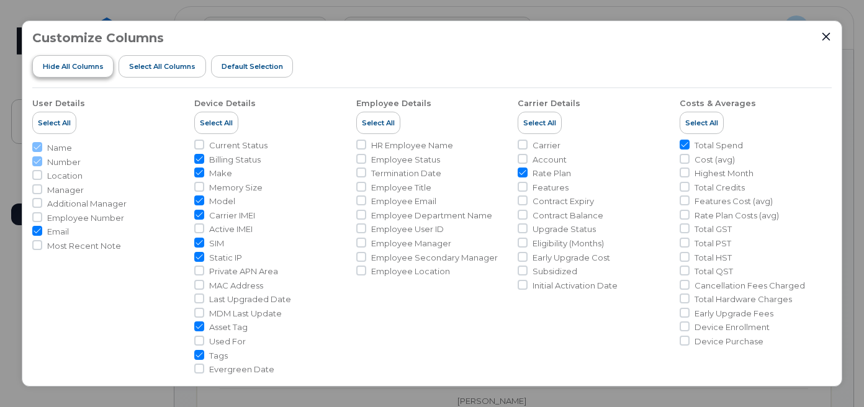
click at [56, 66] on span "Hide All Columns" at bounding box center [73, 66] width 61 height 10
checkbox input "false"
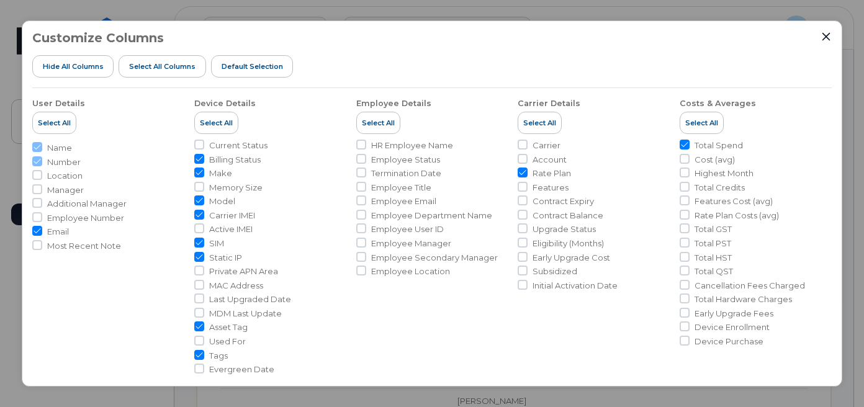
checkbox input "false"
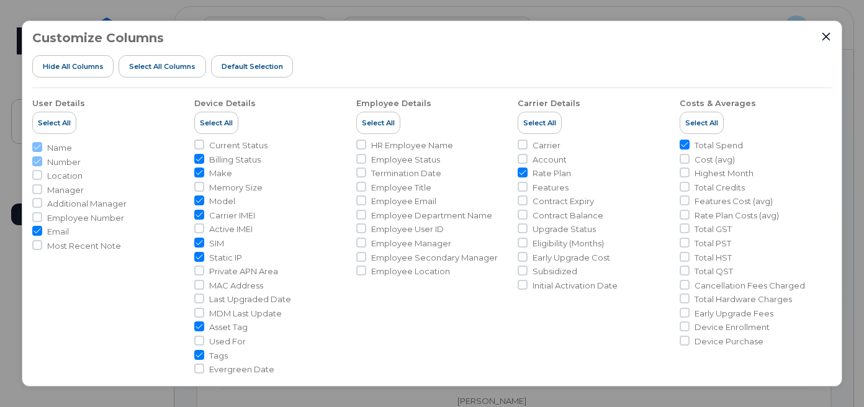
checkbox input "false"
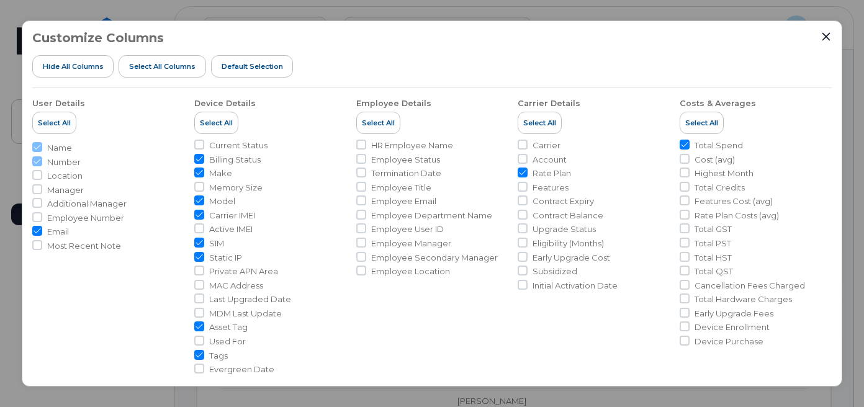
checkbox input "false"
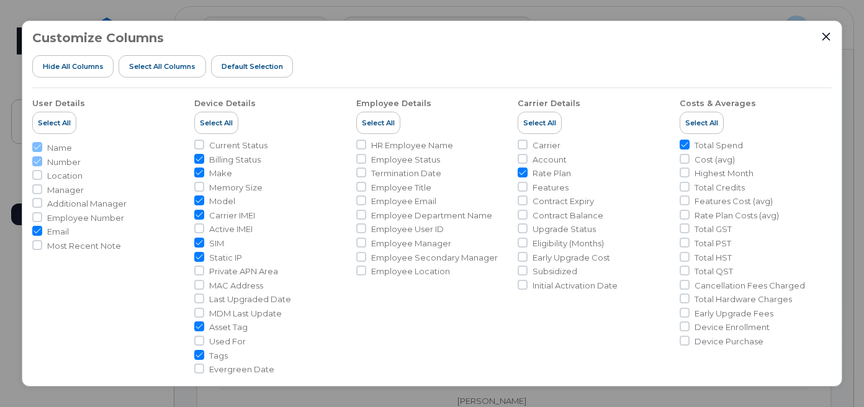
checkbox input "false"
click at [832, 180] on div "Customize Columns Hide All Columns Select all Columns Default Selection User De…" at bounding box center [432, 203] width 821 height 366
drag, startPoint x: 37, startPoint y: 232, endPoint x: 63, endPoint y: 295, distance: 69.1
click at [37, 231] on input "Email" at bounding box center [37, 231] width 10 height 10
checkbox input "true"
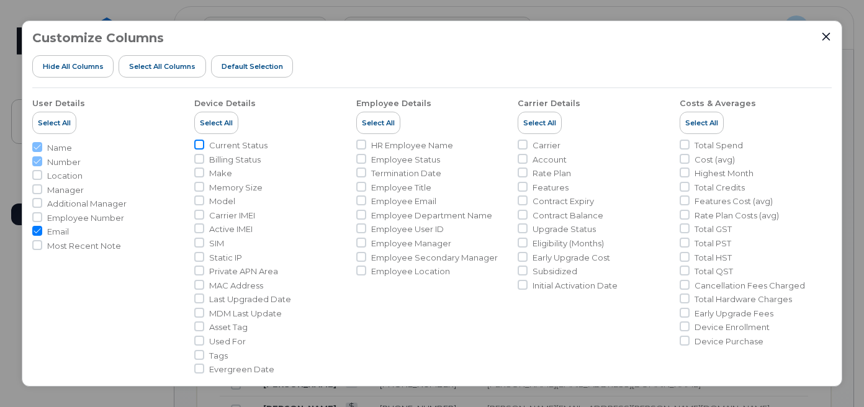
click at [202, 142] on input "Current Status" at bounding box center [199, 145] width 10 height 10
checkbox input "true"
click at [199, 171] on input "Make" at bounding box center [199, 173] width 10 height 10
checkbox input "true"
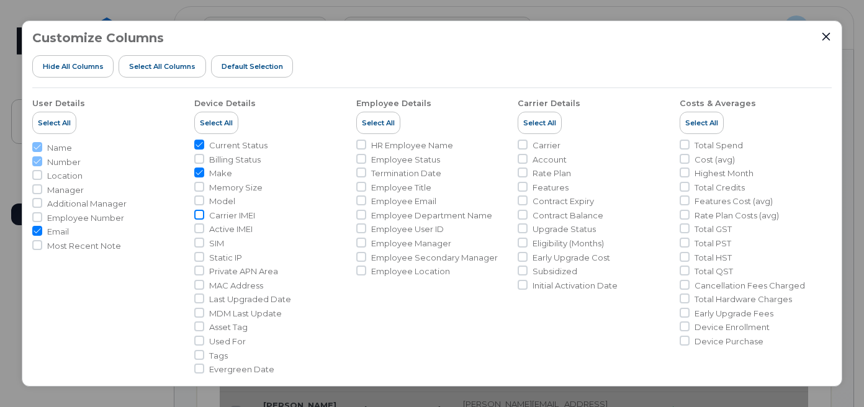
drag, startPoint x: 196, startPoint y: 199, endPoint x: 199, endPoint y: 212, distance: 13.0
click at [196, 199] on input "Model" at bounding box center [199, 201] width 10 height 10
checkbox input "true"
click at [200, 212] on input "Carrier IMEI" at bounding box center [199, 215] width 10 height 10
checkbox input "true"
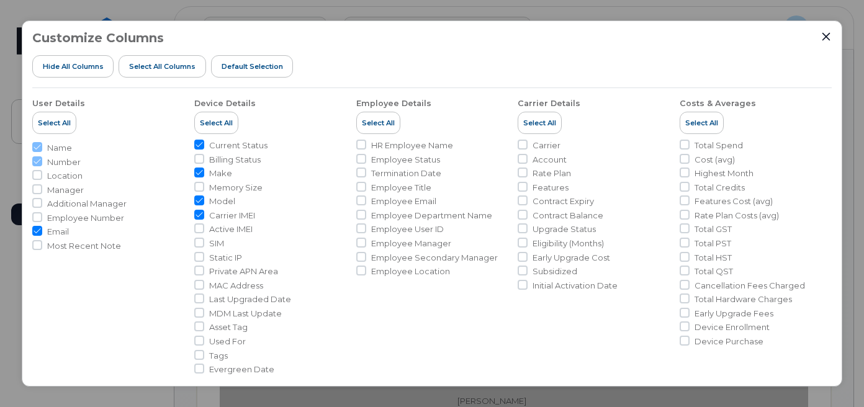
click at [199, 240] on input "SIM" at bounding box center [199, 243] width 10 height 10
checkbox input "true"
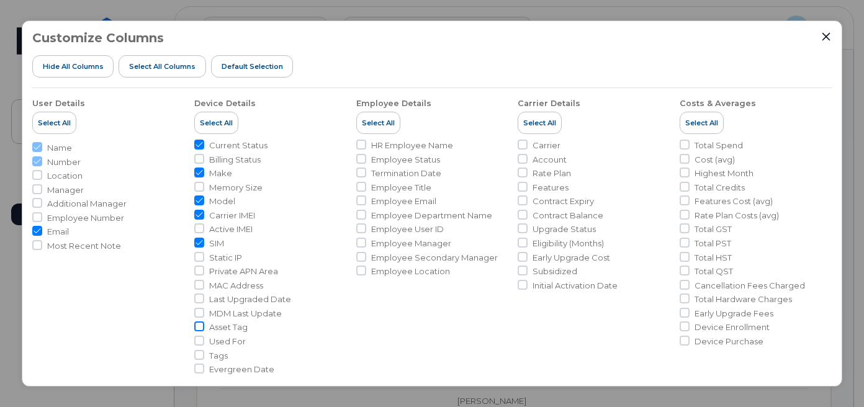
click at [200, 328] on input "Asset Tag" at bounding box center [199, 327] width 10 height 10
checkbox input "true"
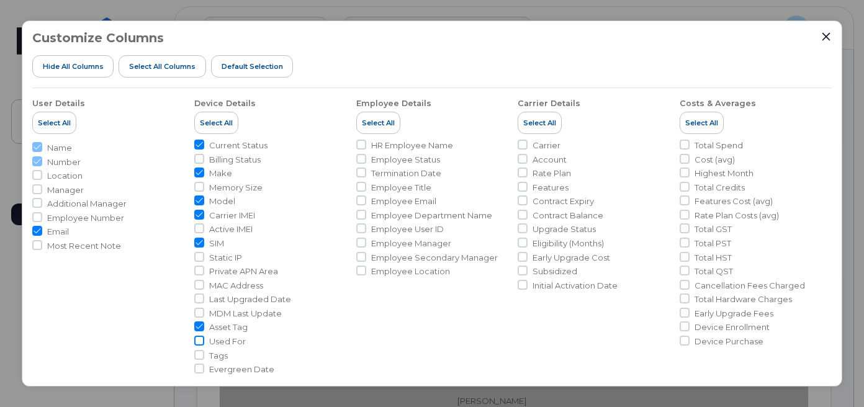
click at [200, 341] on input "Used For" at bounding box center [199, 341] width 10 height 10
checkbox input "true"
click at [199, 356] on input "Tags" at bounding box center [199, 355] width 10 height 10
checkbox input "true"
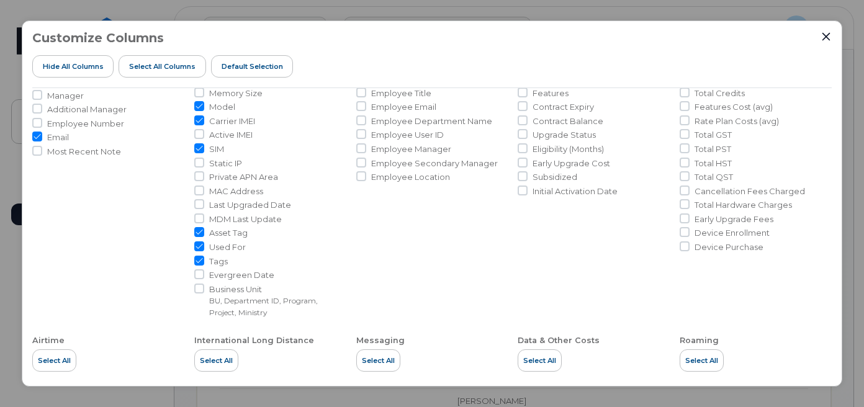
scroll to position [124, 0]
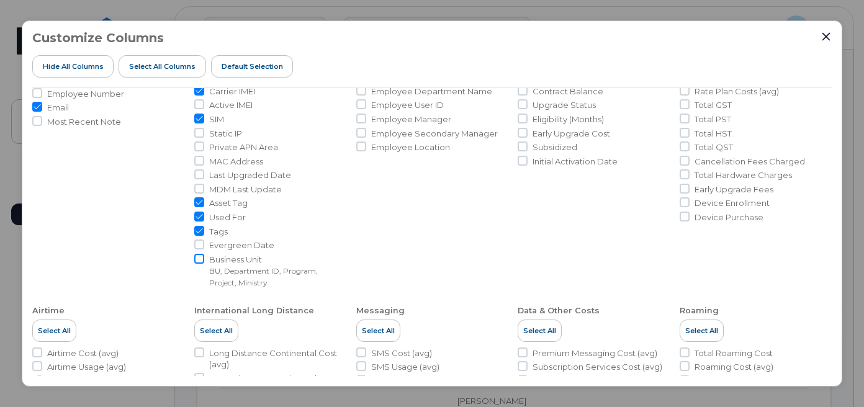
click at [197, 260] on input "Business Unit BU, Department ID, Program, Project, Ministry" at bounding box center [199, 259] width 10 height 10
checkbox input "true"
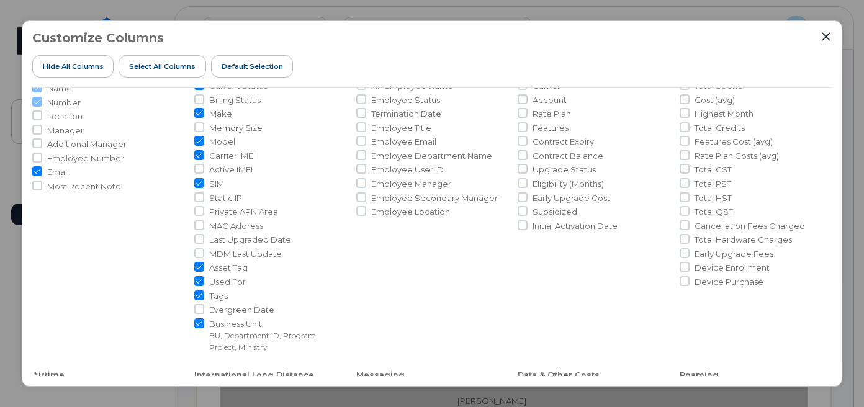
scroll to position [0, 0]
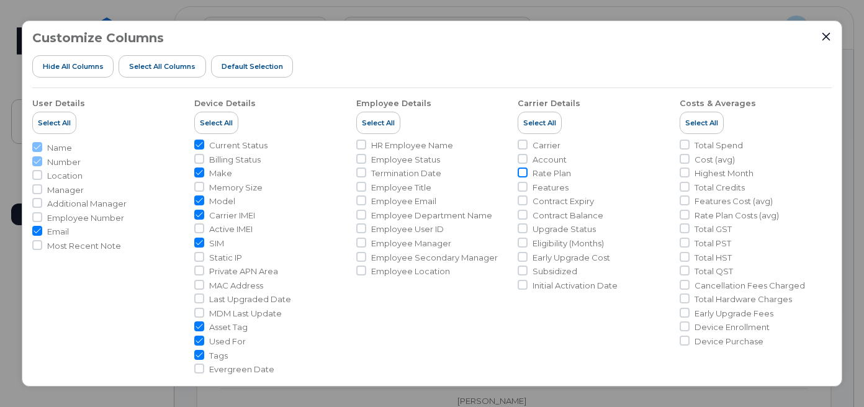
click at [518, 170] on input "Rate Plan" at bounding box center [523, 173] width 10 height 10
checkbox input "true"
click at [682, 141] on input "Total Spend" at bounding box center [685, 145] width 10 height 10
checkbox input "true"
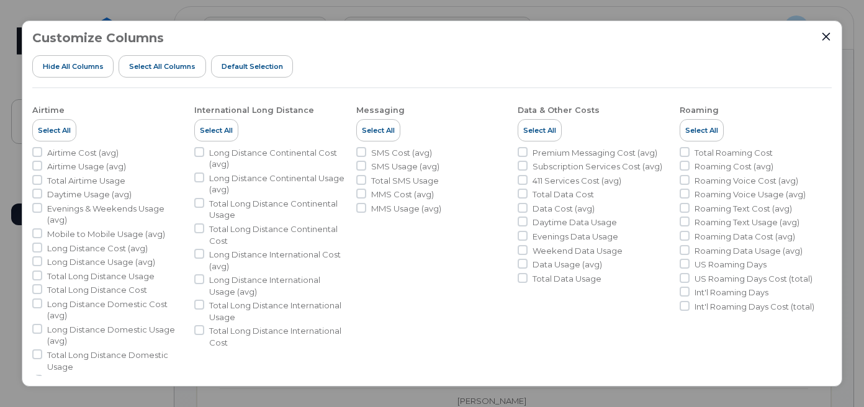
scroll to position [330, 0]
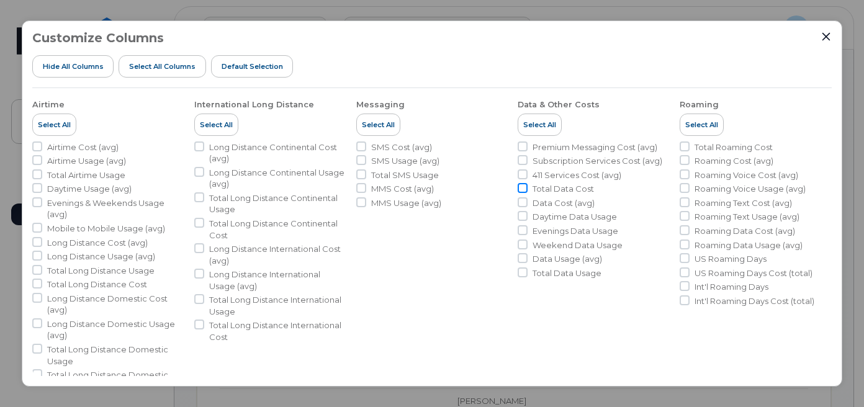
click at [518, 186] on input "Total Data Cost" at bounding box center [523, 188] width 10 height 10
checkbox input "true"
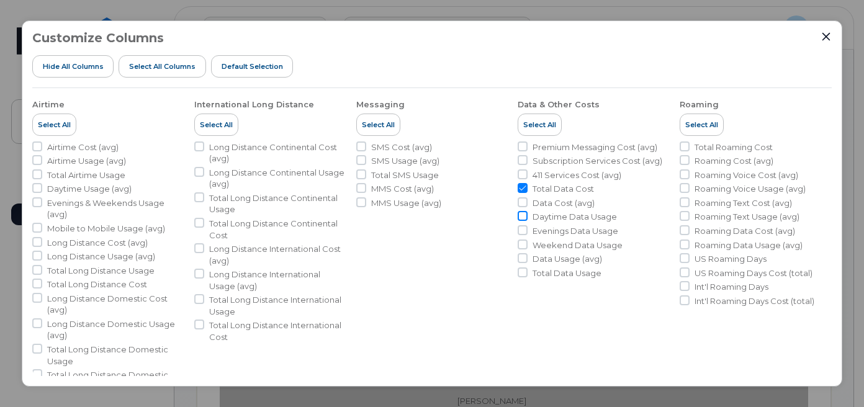
click at [523, 219] on input "Daytime Data Usage" at bounding box center [523, 216] width 10 height 10
checkbox input "true"
click at [520, 230] on input "Evenings Data Usage" at bounding box center [523, 230] width 10 height 10
checkbox input "true"
click at [523, 273] on input "Total Data Usage" at bounding box center [523, 273] width 10 height 10
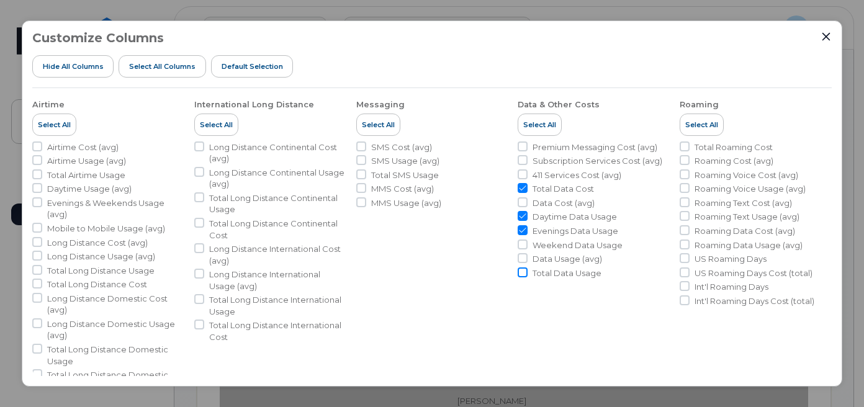
checkbox input "true"
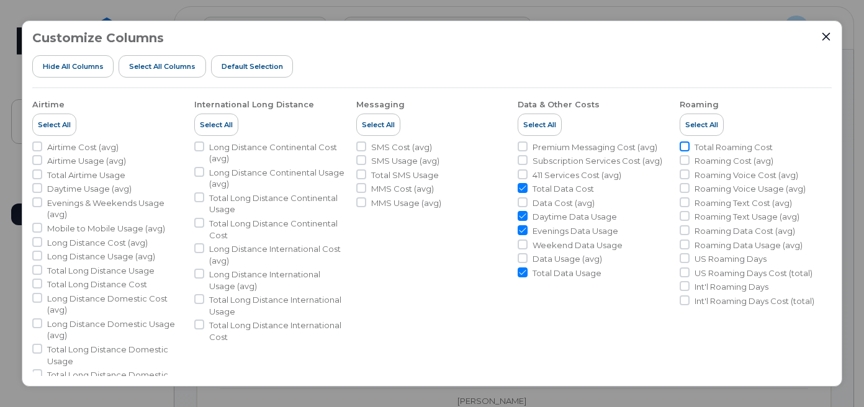
click at [685, 147] on input "Total Roaming Cost" at bounding box center [685, 147] width 10 height 10
checkbox input "true"
click at [681, 256] on input "US Roaming Days" at bounding box center [685, 258] width 10 height 10
checkbox input "true"
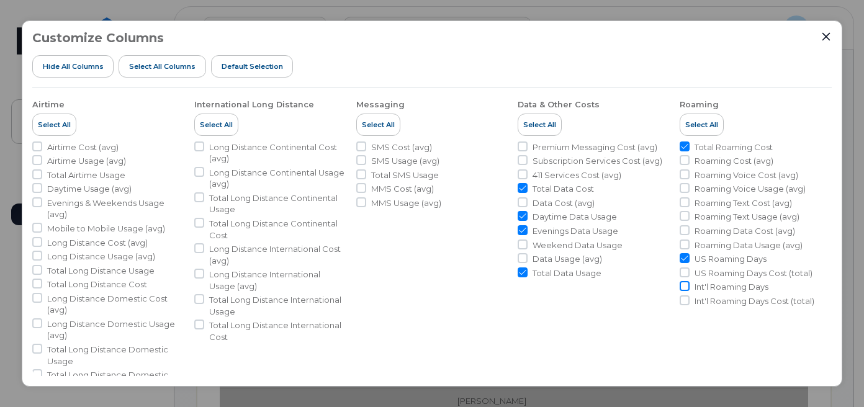
click at [683, 289] on input "Int'l Roaming Days" at bounding box center [685, 286] width 10 height 10
checkbox input "true"
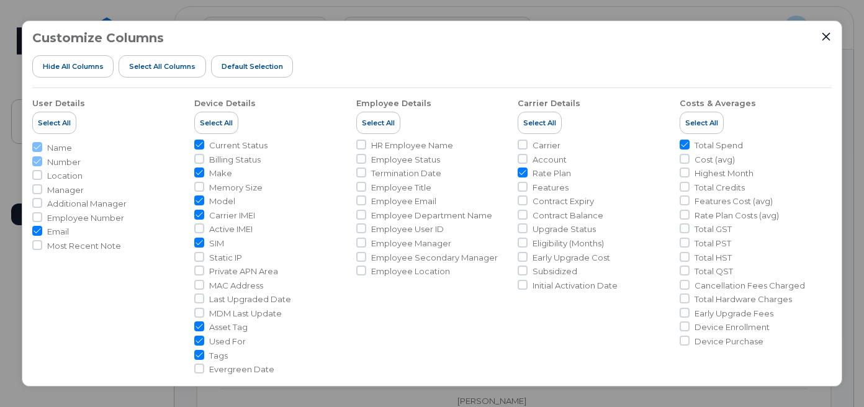
click at [832, 35] on div "Customize Columns Hide All Columns Select all Columns Default Selection User De…" at bounding box center [432, 203] width 821 height 366
click at [827, 37] on icon "Close" at bounding box center [827, 37] width 8 height 8
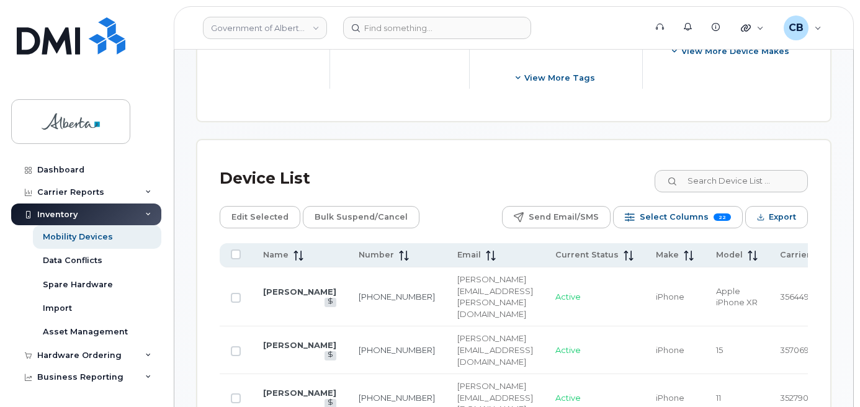
scroll to position [656, 0]
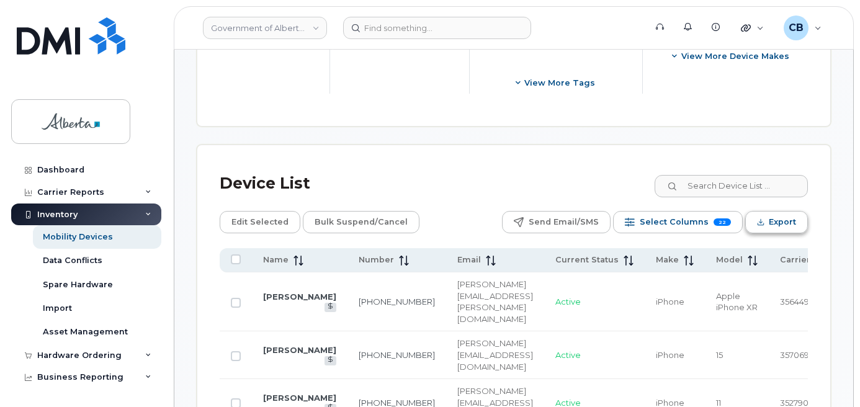
click at [770, 213] on span "Export" at bounding box center [782, 222] width 27 height 19
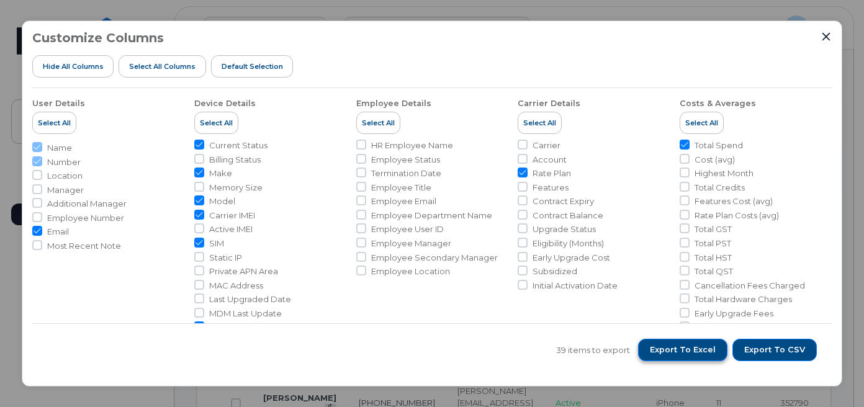
click at [686, 348] on span "Export to Excel" at bounding box center [683, 350] width 66 height 11
click at [828, 36] on icon "Close" at bounding box center [826, 37] width 10 height 10
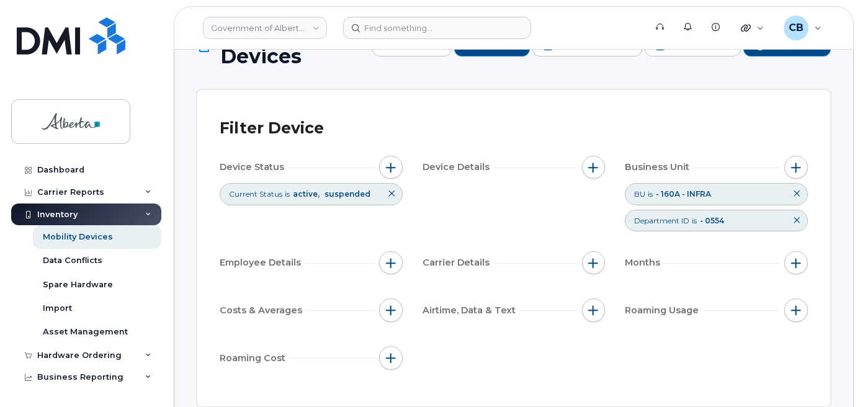
scroll to position [0, 0]
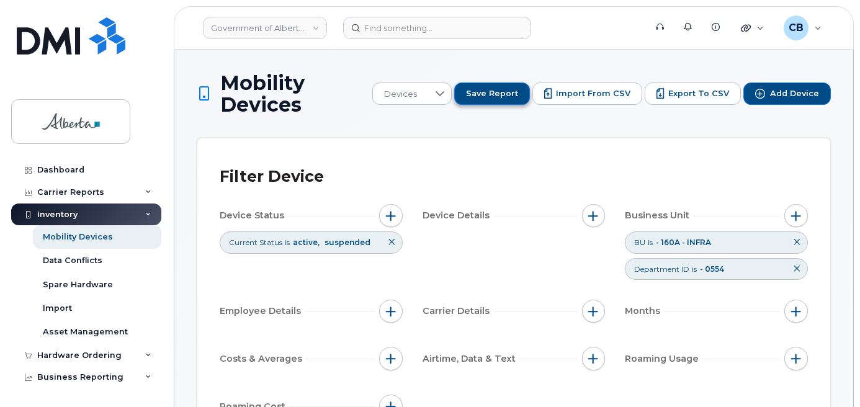
click at [496, 97] on span "Save Report" at bounding box center [492, 93] width 52 height 11
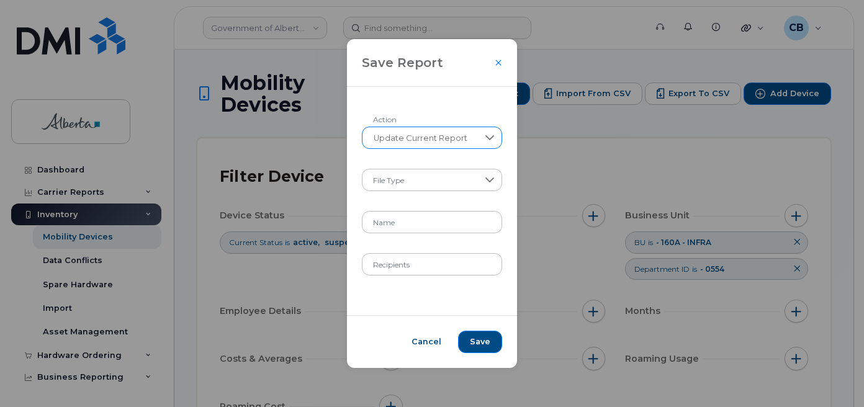
click at [495, 140] on div at bounding box center [491, 137] width 24 height 21
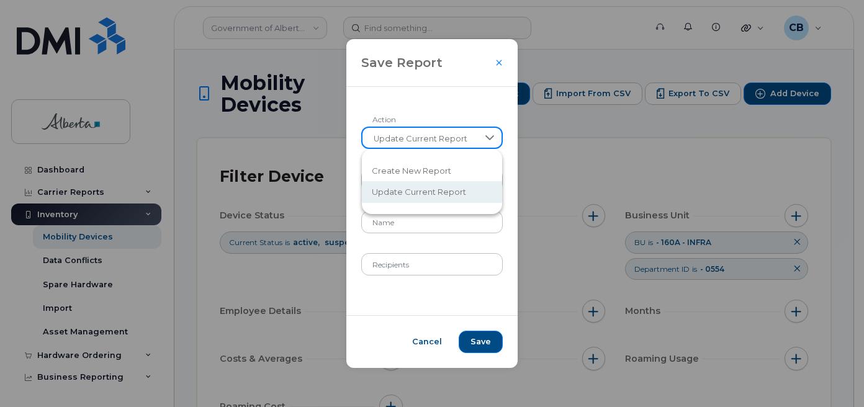
click at [495, 140] on div at bounding box center [491, 138] width 24 height 20
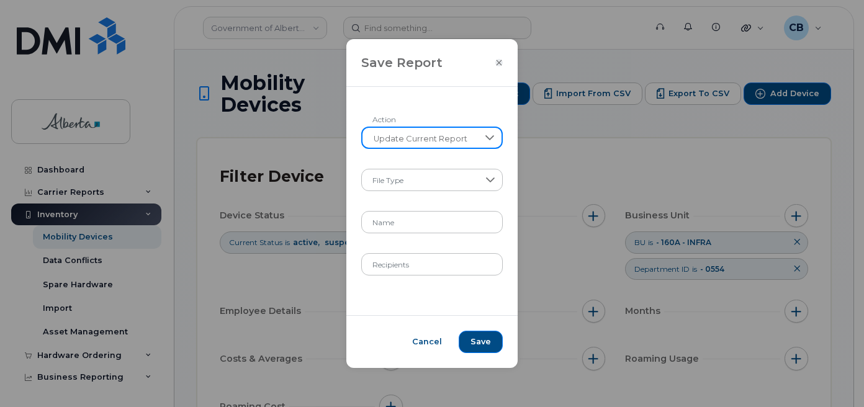
click at [497, 61] on icon "Close" at bounding box center [498, 63] width 7 height 10
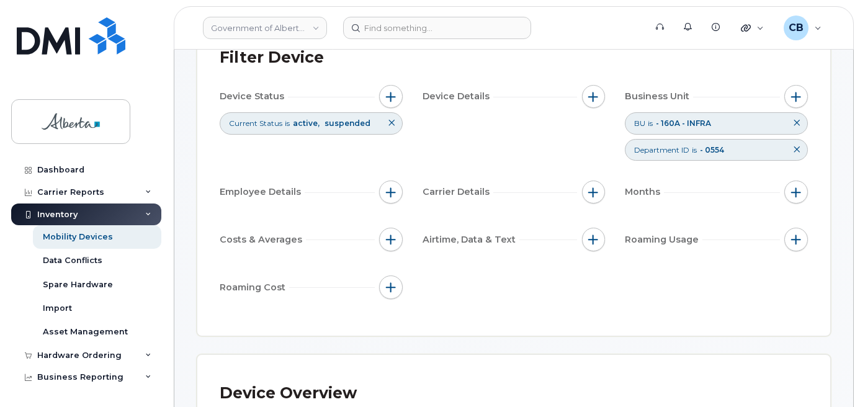
scroll to position [124, 0]
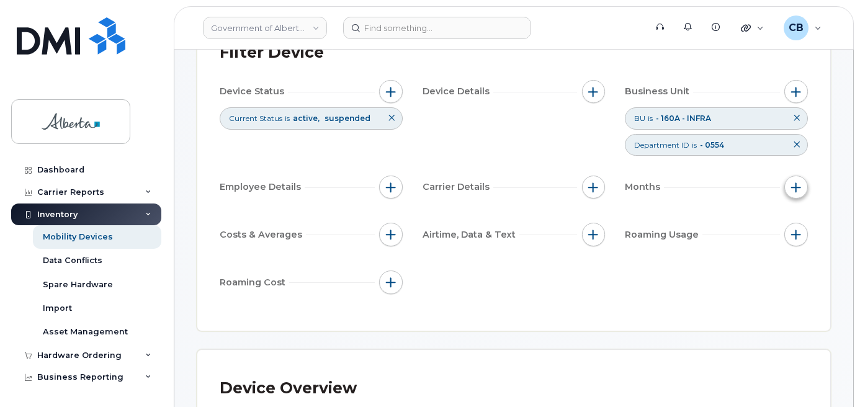
click at [800, 191] on span "button" at bounding box center [797, 188] width 10 height 10
click at [743, 265] on div "Device Status Current Status is active suspended Device Details Business Unit B…" at bounding box center [514, 189] width 589 height 219
click at [384, 233] on button "button" at bounding box center [391, 235] width 24 height 24
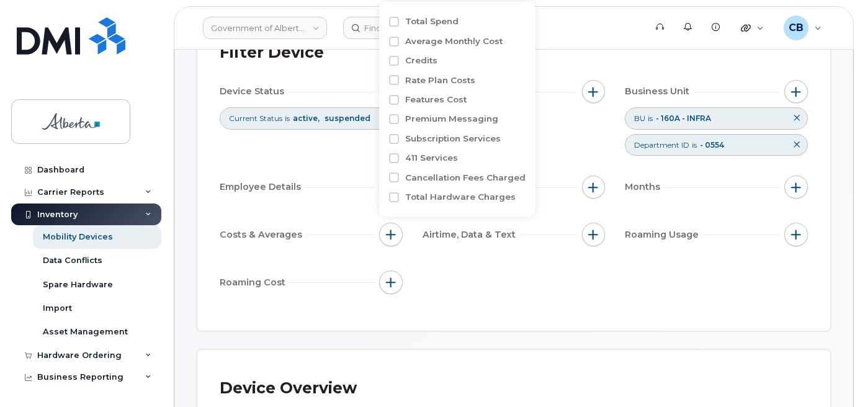
click at [540, 281] on div "Device Status Current Status is active suspended Device Details Business Unit B…" at bounding box center [514, 189] width 589 height 219
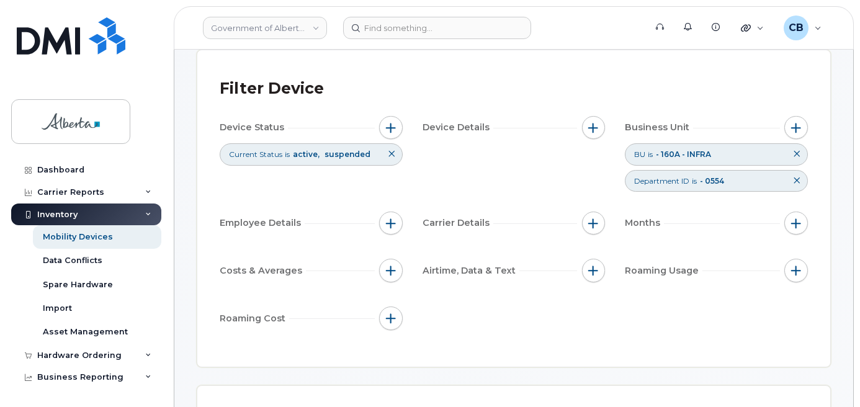
scroll to position [0, 0]
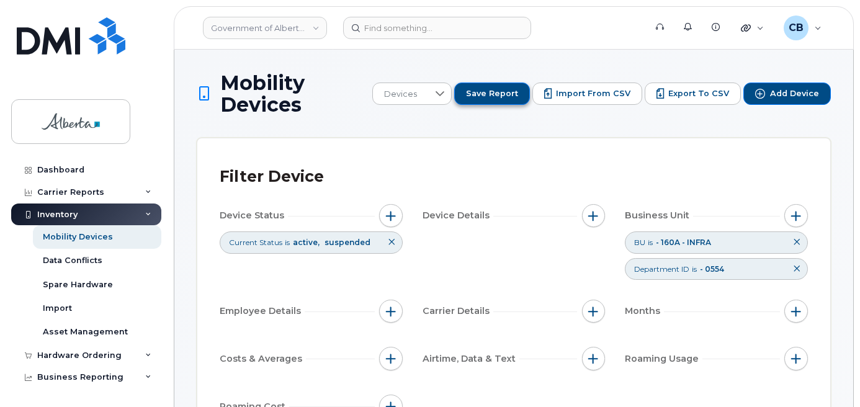
click at [513, 92] on span "Save Report" at bounding box center [492, 93] width 52 height 11
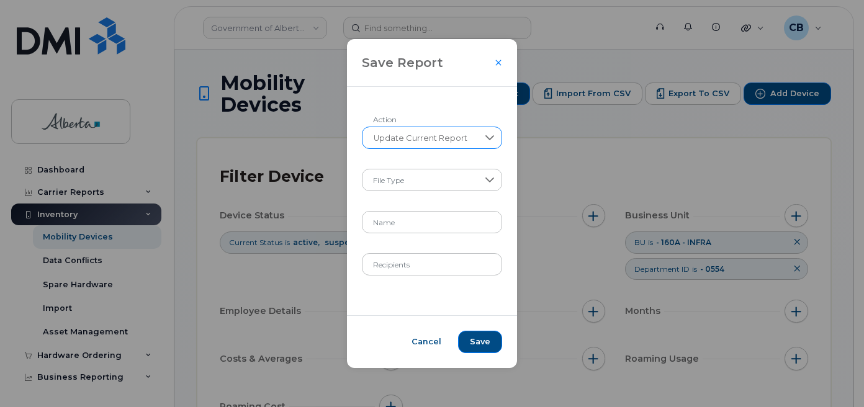
click at [486, 140] on icon at bounding box center [490, 138] width 10 height 10
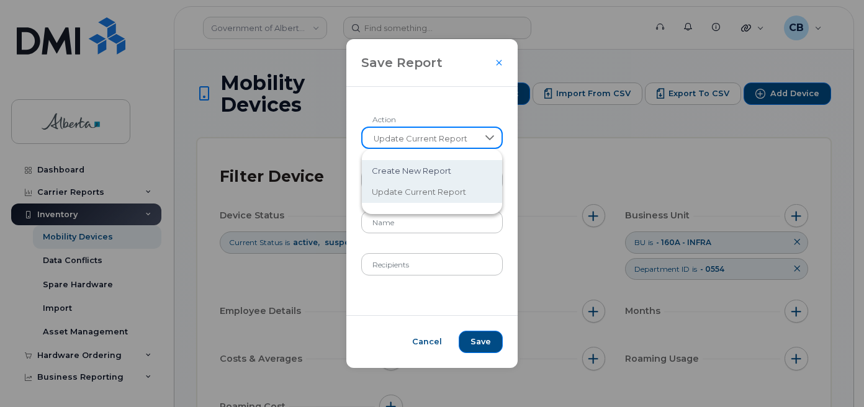
click at [430, 167] on span "Create New Report" at bounding box center [411, 171] width 79 height 12
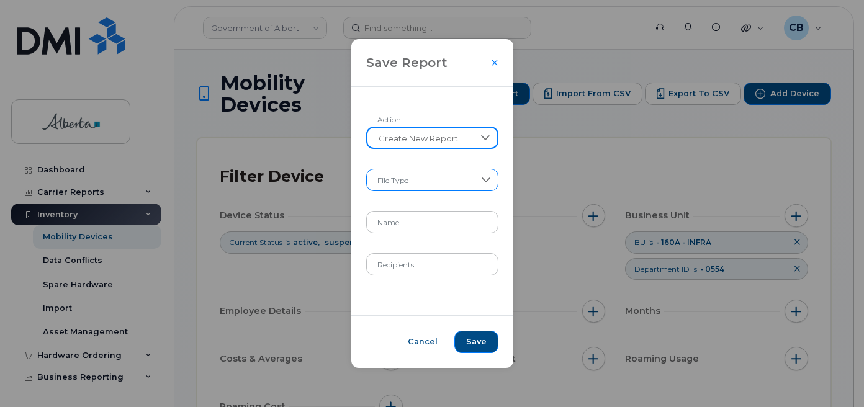
click at [487, 181] on div at bounding box center [486, 179] width 24 height 21
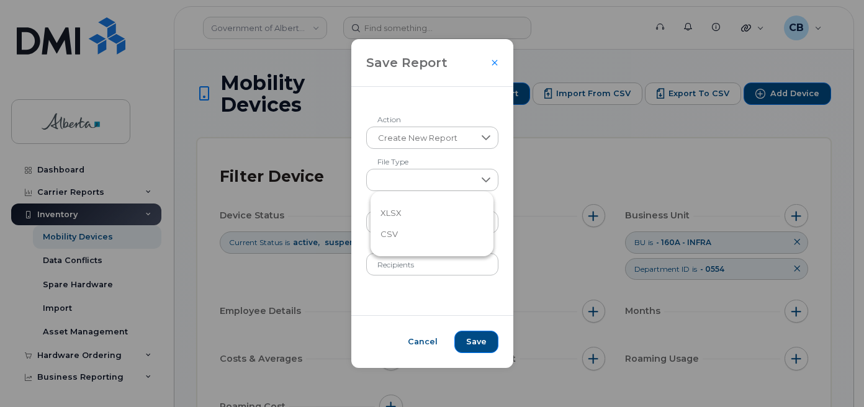
click at [410, 216] on li "XLSX" at bounding box center [432, 213] width 123 height 22
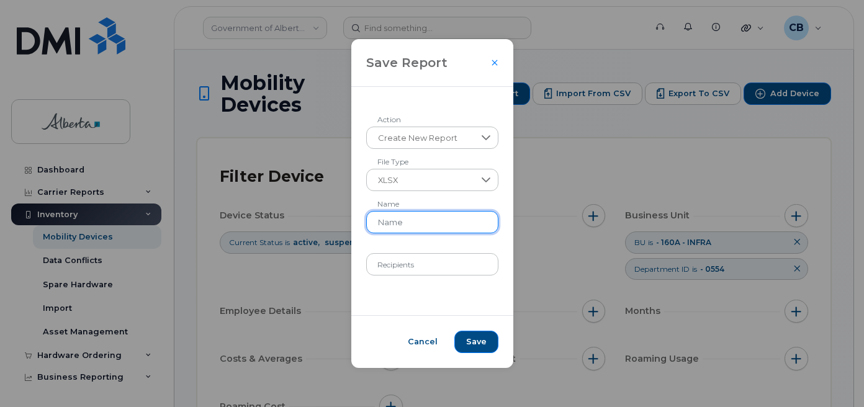
click at [469, 221] on input "Name" at bounding box center [432, 222] width 132 height 22
paste input "160A"
paste input "0554"
type input "160A 0554"
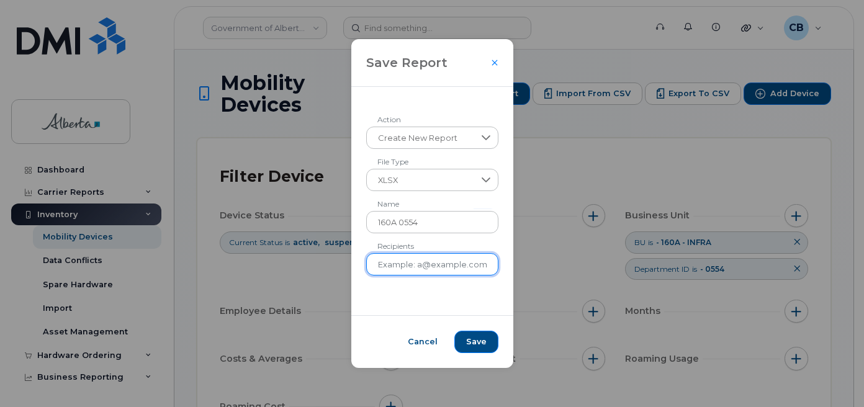
click at [410, 271] on input "Recipients" at bounding box center [432, 264] width 132 height 22
paste input "[EMAIL_ADDRESS][DOMAIN_NAME]"
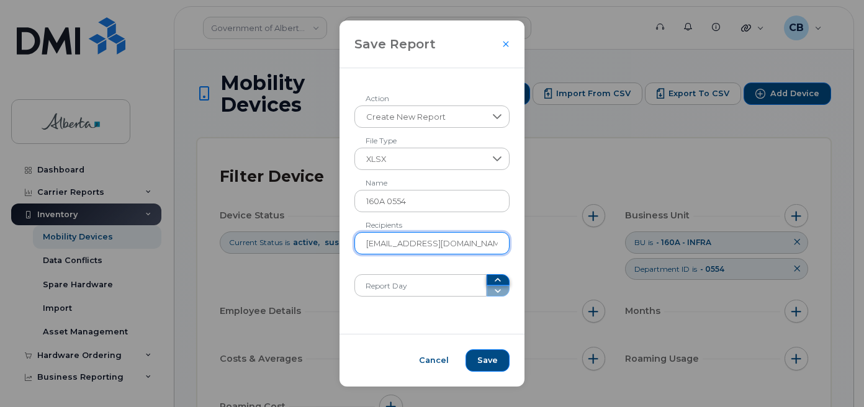
type input "[EMAIL_ADDRESS][DOMAIN_NAME]"
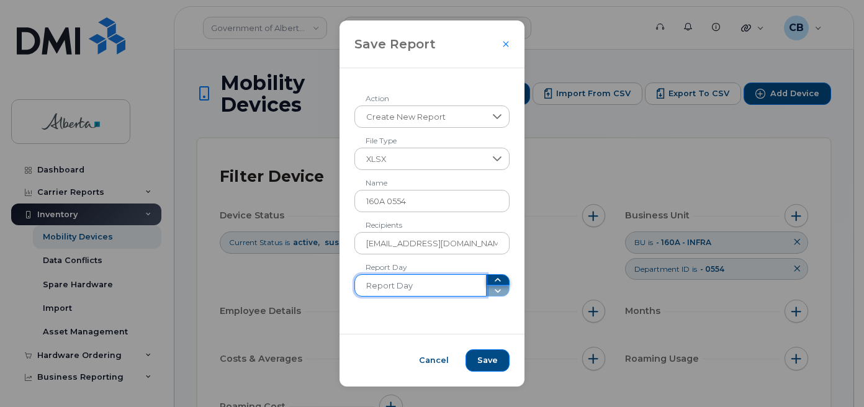
type input "1"
click at [493, 276] on icon "button" at bounding box center [498, 280] width 10 height 10
click at [494, 291] on span at bounding box center [499, 285] width 24 height 22
drag, startPoint x: 386, startPoint y: 286, endPoint x: 354, endPoint y: 289, distance: 31.1
click at [354, 289] on div "Create New Report Action XLSX File Type 160A 0554 Name [EMAIL_ADDRESS][DOMAIN_N…" at bounding box center [433, 201] width 186 height 266
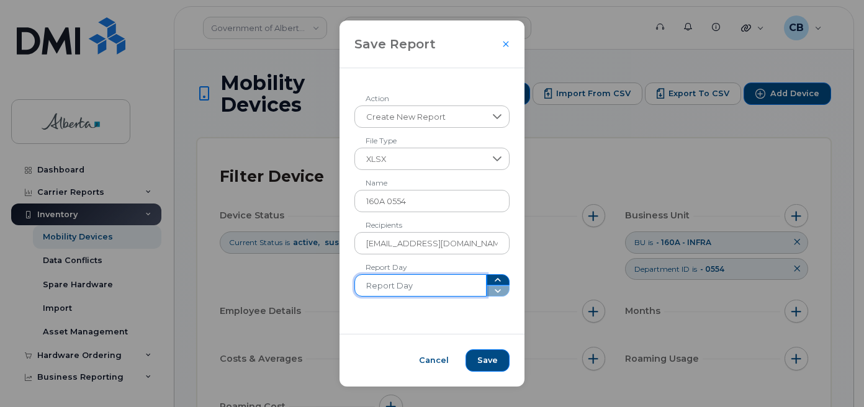
click at [414, 287] on input "Report Day" at bounding box center [420, 285] width 132 height 22
click at [487, 289] on span at bounding box center [499, 285] width 24 height 22
type input "1"
click at [493, 279] on icon "button" at bounding box center [498, 280] width 10 height 10
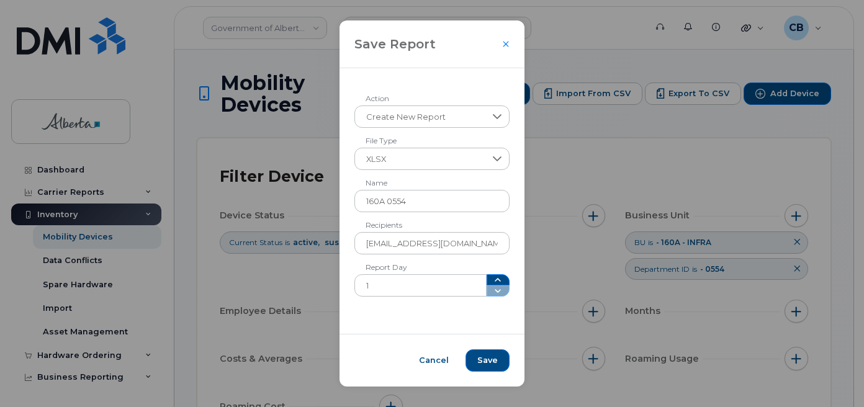
click at [492, 290] on span at bounding box center [499, 285] width 24 height 22
drag, startPoint x: 394, startPoint y: 290, endPoint x: 346, endPoint y: 284, distance: 47.6
click at [346, 284] on div "Create New Report Action XLSX File Type 160A 0554 Name [EMAIL_ADDRESS][DOMAIN_N…" at bounding box center [433, 201] width 186 height 266
type input "29"
click at [487, 361] on span "Save" at bounding box center [487, 360] width 20 height 11
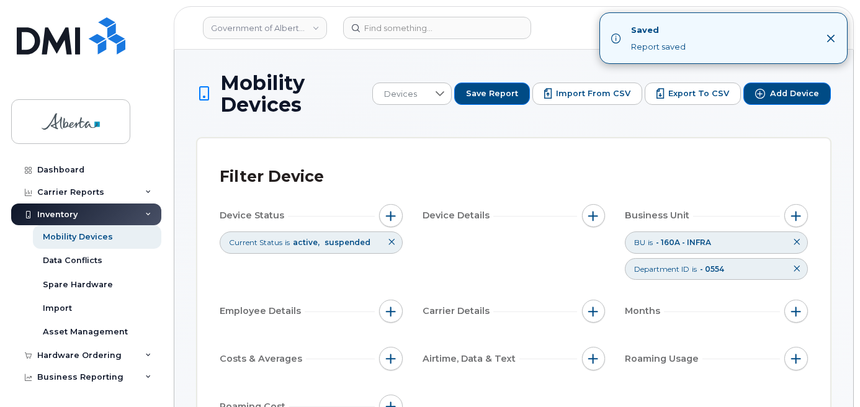
click at [835, 38] on icon "Close" at bounding box center [831, 39] width 10 height 10
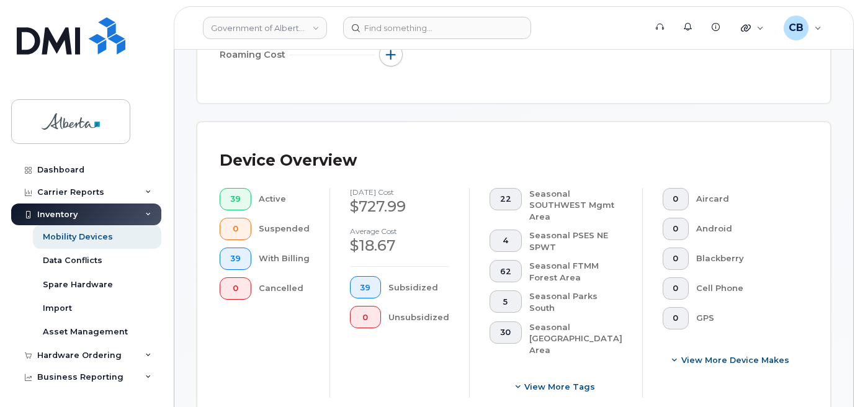
scroll to position [248, 0]
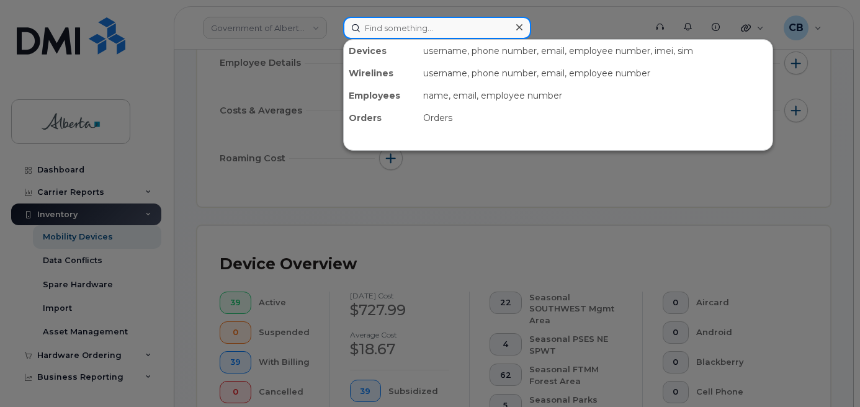
click at [389, 29] on input at bounding box center [437, 28] width 188 height 22
paste input "7809952406"
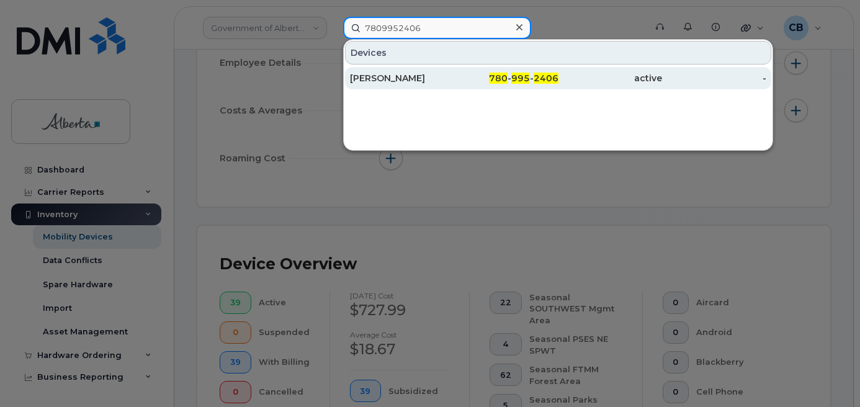
type input "7809952406"
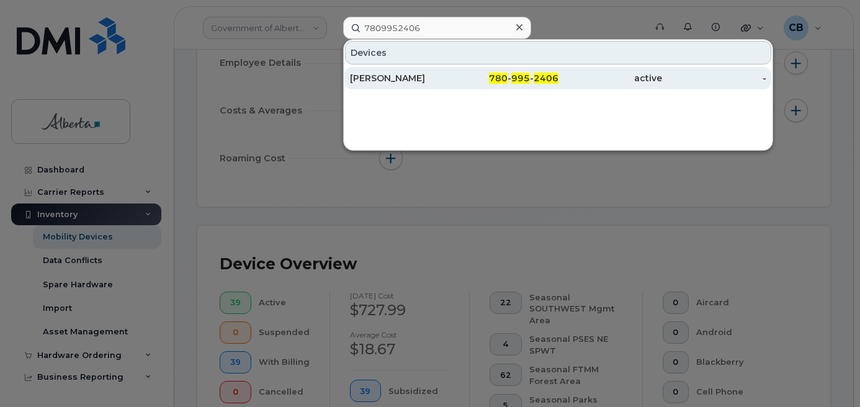
click at [395, 76] on div "[PERSON_NAME]" at bounding box center [402, 78] width 104 height 12
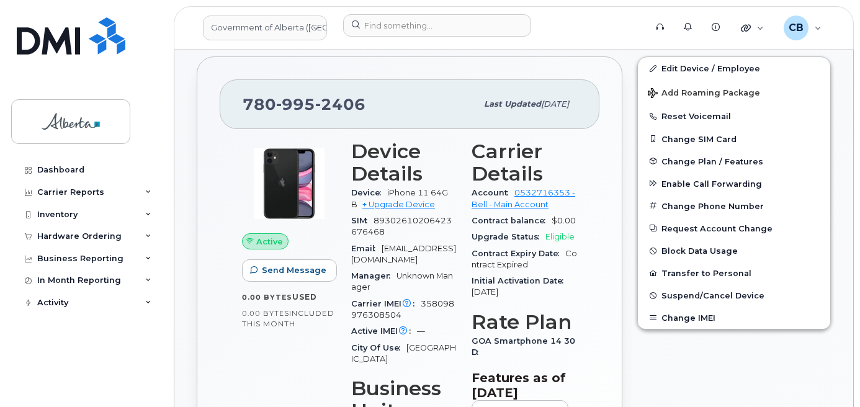
scroll to position [310, 0]
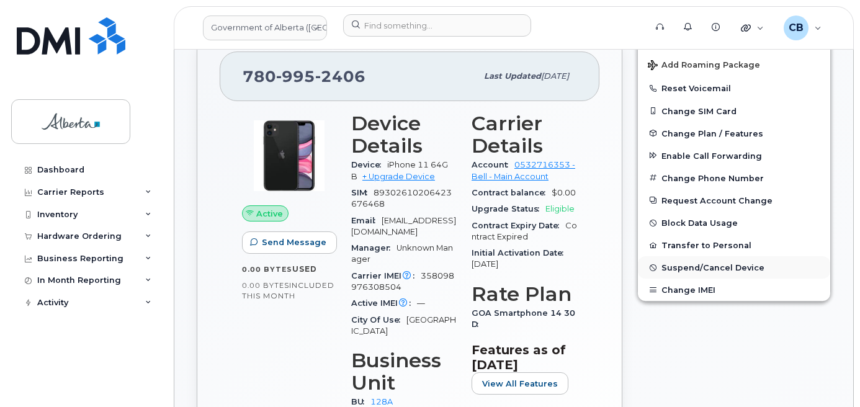
click at [710, 265] on span "Suspend/Cancel Device" at bounding box center [713, 267] width 103 height 9
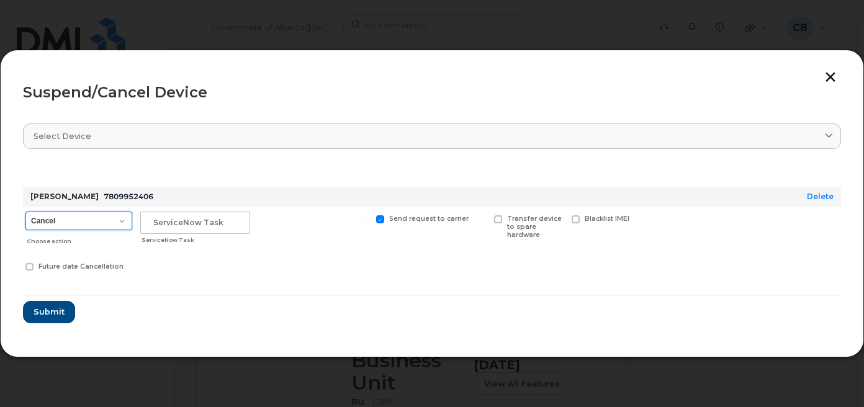
click at [122, 221] on select "Cancel Suspend - Extend Suspension Suspend - Reduced Rate Suspend - Lost Device…" at bounding box center [78, 221] width 107 height 19
select select "[object Object]"
click at [25, 212] on select "Cancel Suspend - Extend Suspension Suspend - Reduced Rate Suspend - Lost Device…" at bounding box center [78, 221] width 107 height 19
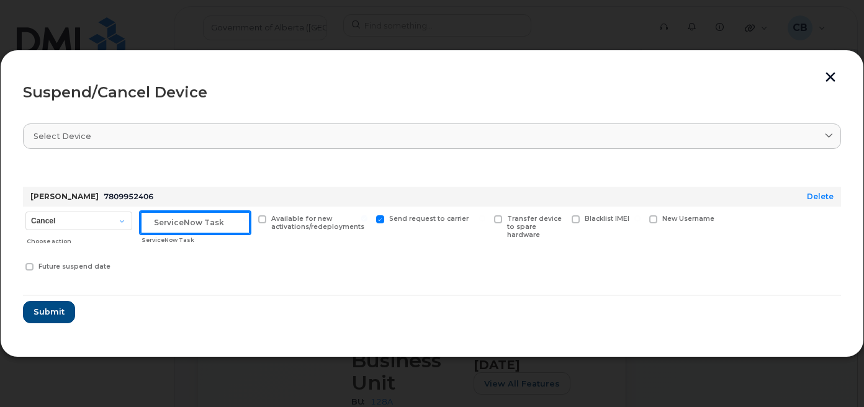
click at [178, 219] on input "text" at bounding box center [195, 223] width 110 height 22
paste input "SCTASK0841582"
type input "SCTASK0841582"
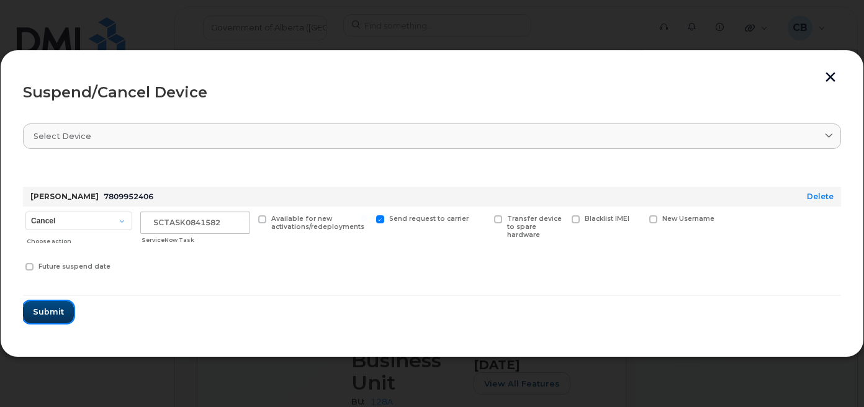
click at [38, 314] on span "Submit" at bounding box center [48, 312] width 31 height 12
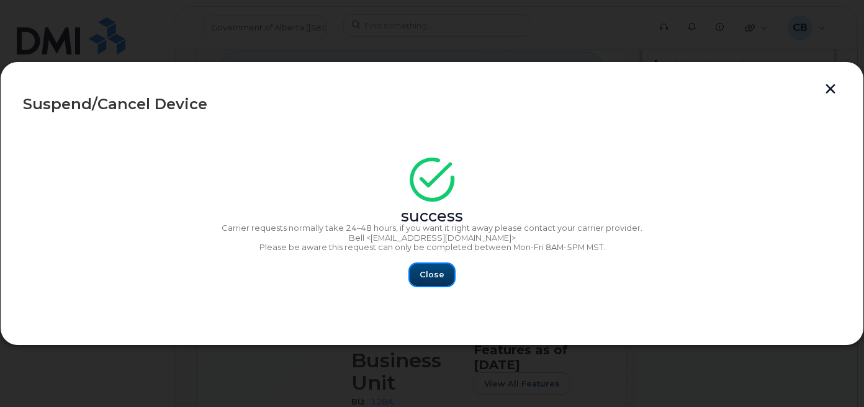
click at [434, 273] on span "Close" at bounding box center [432, 275] width 25 height 12
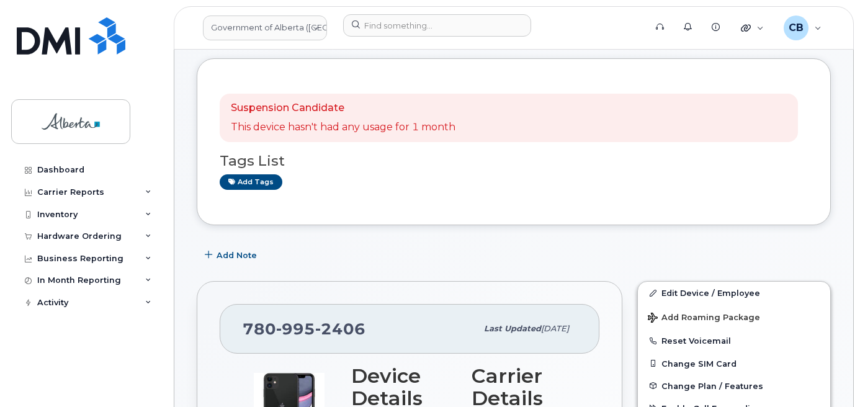
scroll to position [31, 0]
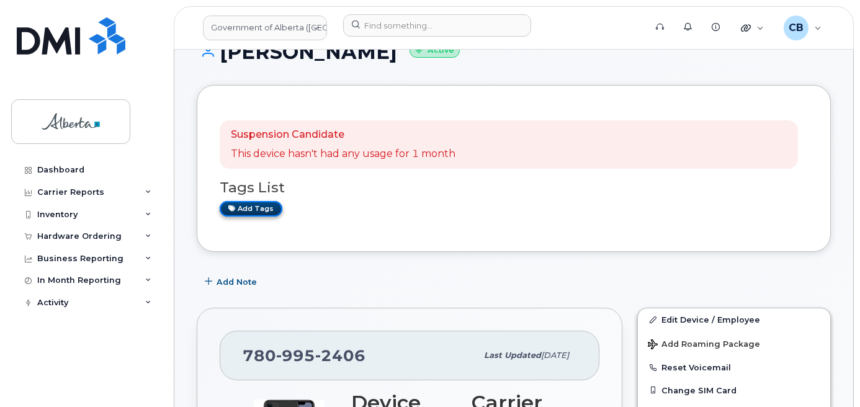
click at [245, 209] on link "Add tags" at bounding box center [251, 209] width 63 height 16
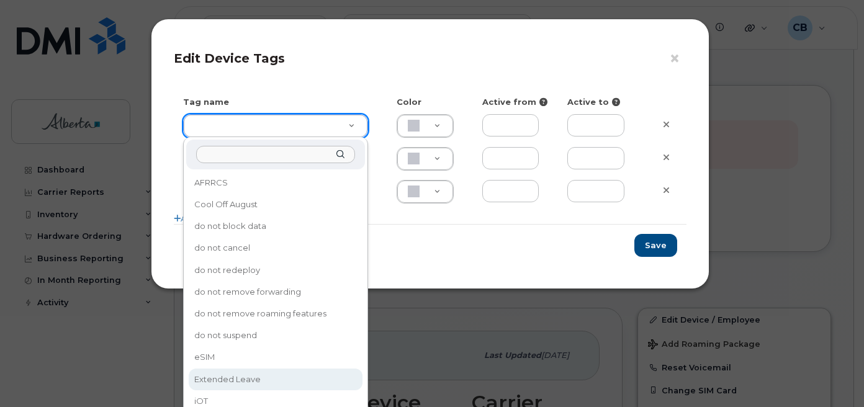
type input "Extended Leave"
type input "F8C6C8"
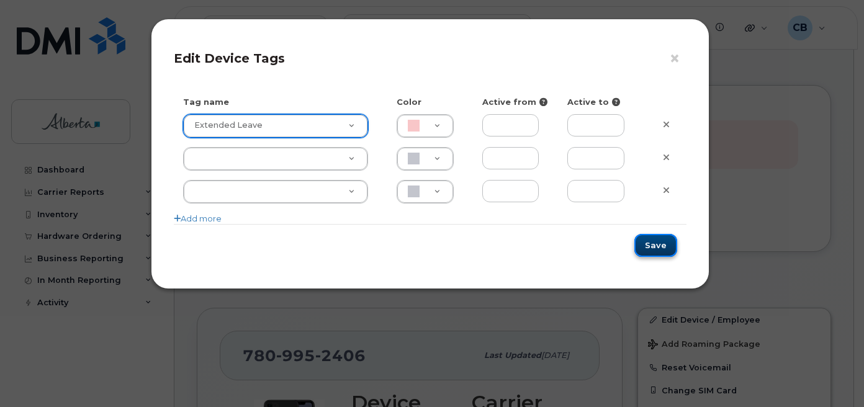
click at [668, 245] on button "Save" at bounding box center [655, 245] width 43 height 23
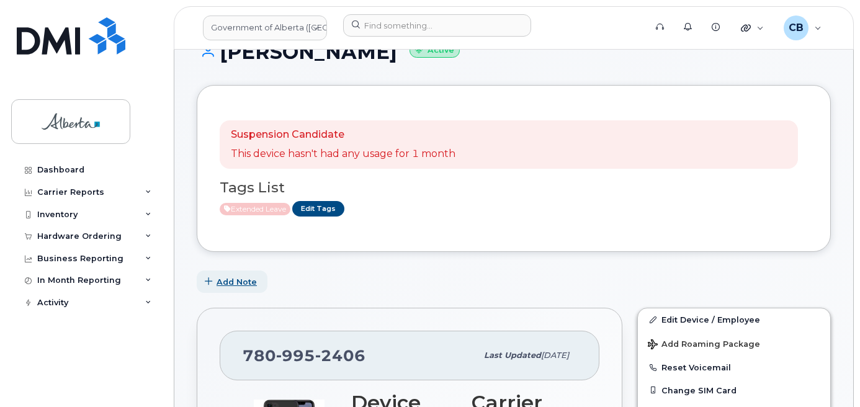
click at [233, 284] on span "Add Note" at bounding box center [237, 282] width 40 height 12
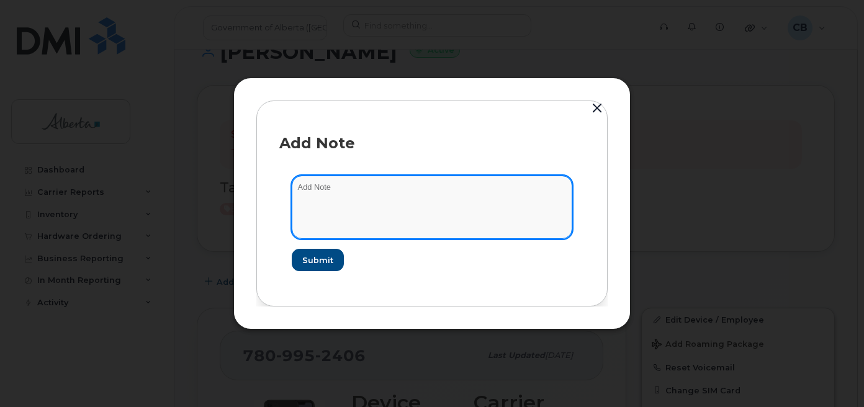
click at [305, 184] on textarea at bounding box center [432, 207] width 281 height 63
paste textarea "SCTASK0841582"
paste textarea "Plan Suspend … device IMEI s/n. Requested by ..."
click at [412, 189] on textarea "SCTASK0841582-Plan Suspend … device IMEI s/n. Requested by ..." at bounding box center [432, 207] width 281 height 63
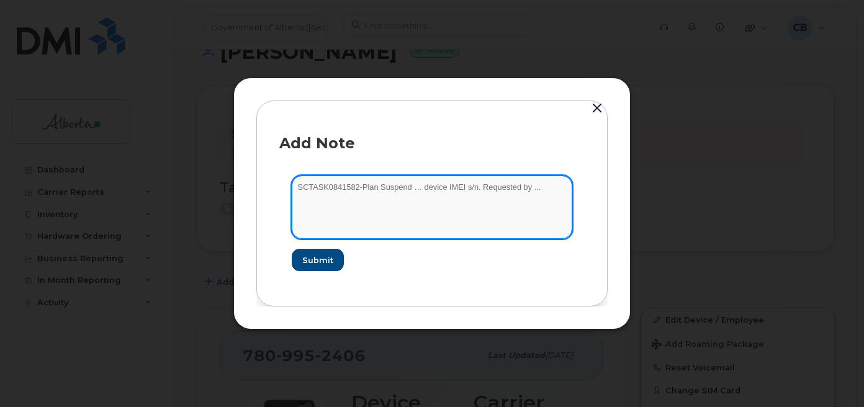
click at [411, 188] on textarea "SCTASK0841582-Plan Suspend … device IMEI s/n. Requested by ..." at bounding box center [432, 207] width 281 height 63
paste textarea "7809952406"
click at [461, 184] on textarea "SCTASK0841582-Plan Suspend 7809952406 device IMEI s/n. Requested by ..." at bounding box center [432, 207] width 281 height 63
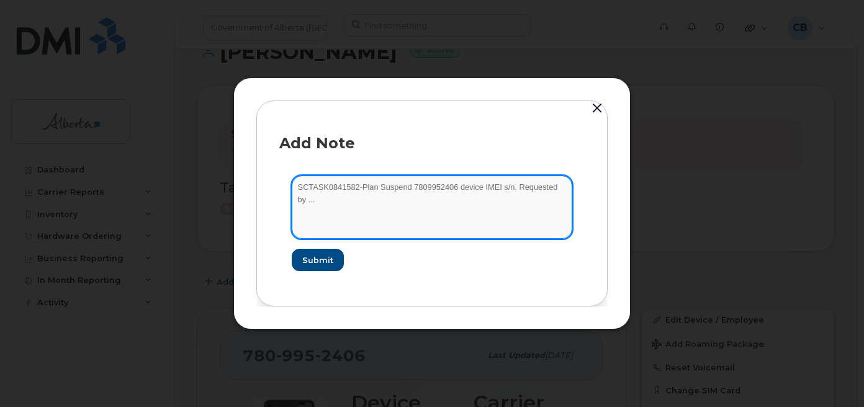
click at [503, 186] on textarea "SCTASK0841582-Plan Suspend 7809952406 device IMEI s/n. Requested by ..." at bounding box center [432, 207] width 281 height 63
paste textarea "iPhone 11 64GB 358098976308504 DX3GT1VGN72K"
click at [503, 186] on textarea "SCTASK0841582-Plan Suspend 7809952406 iPhone 11 64GB 358098976308504 DX3GT1VGN7…" at bounding box center [432, 207] width 281 height 63
click at [300, 199] on textarea "SCTASK0841582-Plan Suspend 7809952406 iPhone 11 358098976308504 DX3GT1VGN72K. R…" at bounding box center [432, 207] width 281 height 63
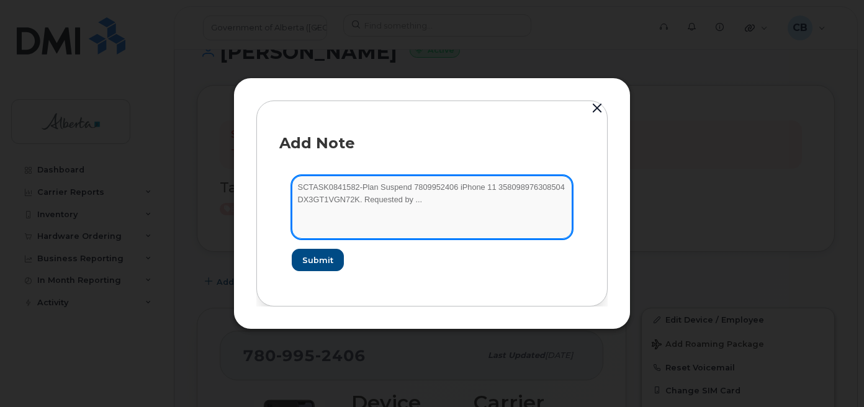
click at [413, 200] on textarea "SCTASK0841582-Plan Suspend 7809952406 iPhone 11 358098976308504 DX3GT1VGN72K. R…" at bounding box center [432, 207] width 281 height 63
click at [410, 202] on textarea "SCTASK0841582-Plan Suspend 7809952406 iPhone 11 358098976308504 DX3GT1VGN72K. R…" at bounding box center [432, 207] width 281 height 63
paste textarea "Melissa Chu"
type textarea "SCTASK0841582-Plan Suspend 7809952406 iPhone 11 358098976308504 DX3GT1VGN72K. R…"
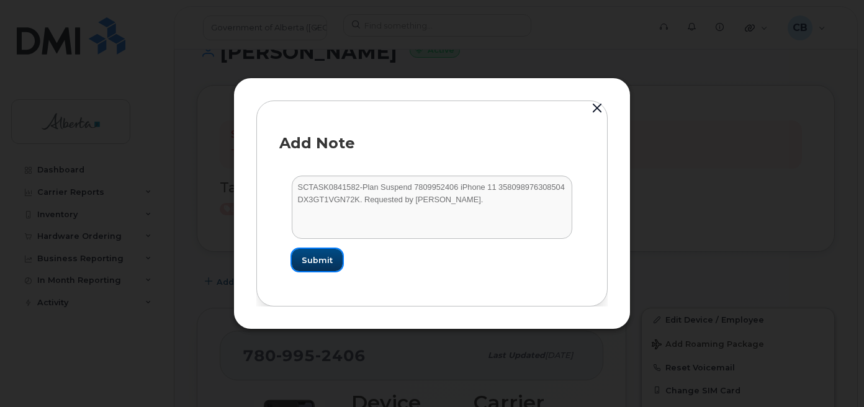
click at [318, 258] on span "Submit" at bounding box center [317, 261] width 31 height 12
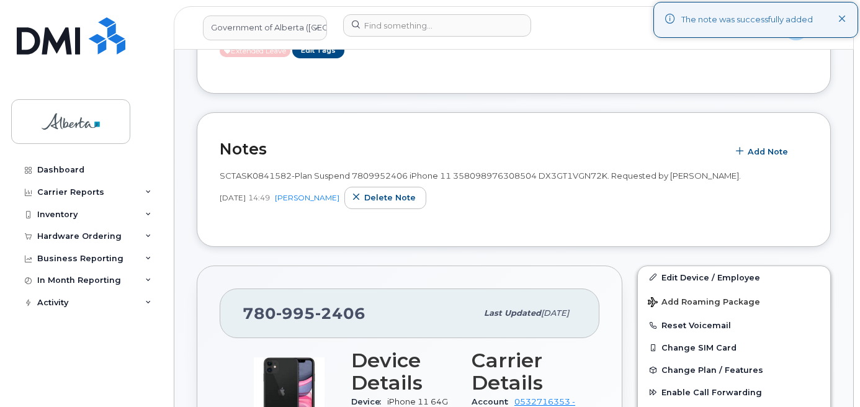
scroll to position [217, 0]
